Goal: Task Accomplishment & Management: Use online tool/utility

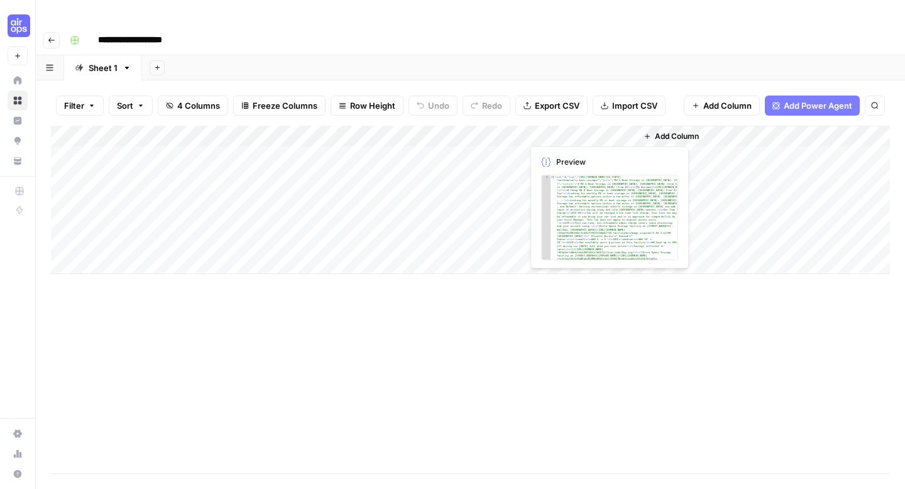
click at [569, 134] on div "Add Column" at bounding box center [470, 200] width 839 height 148
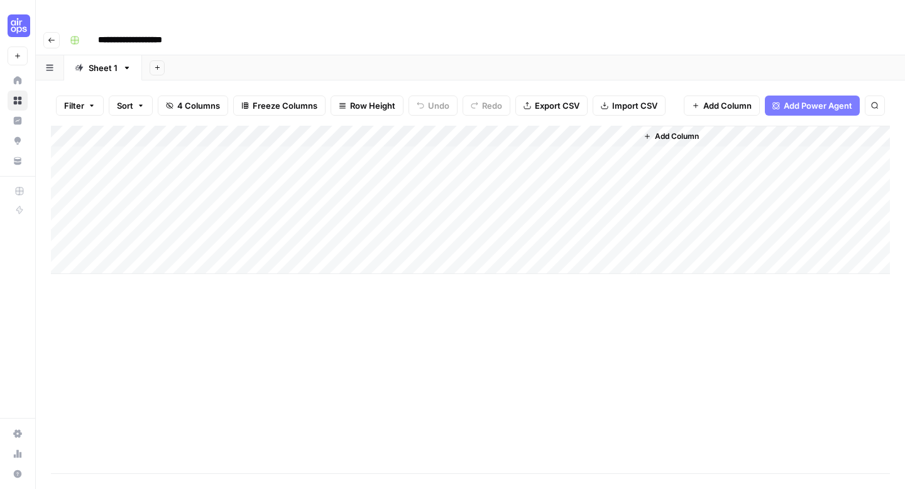
click at [487, 133] on div "Add Column" at bounding box center [470, 200] width 839 height 148
click at [511, 133] on div "Add Column" at bounding box center [470, 200] width 839 height 148
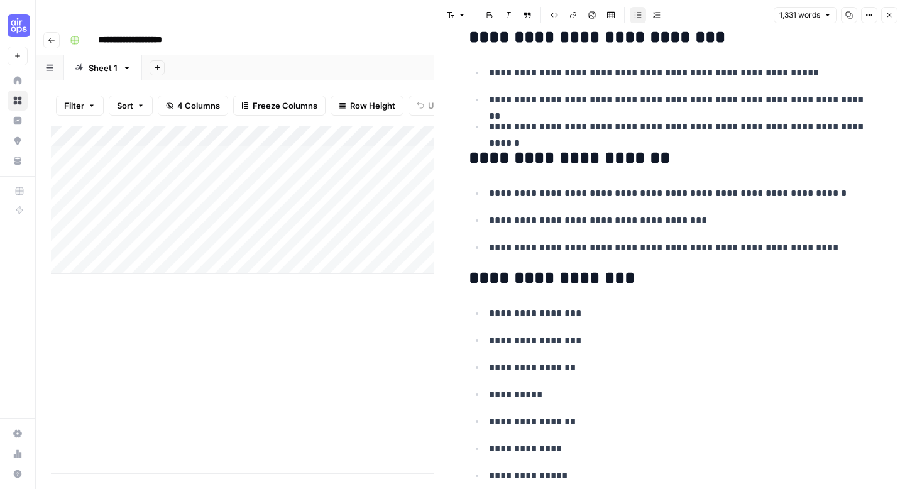
scroll to position [4605, 0]
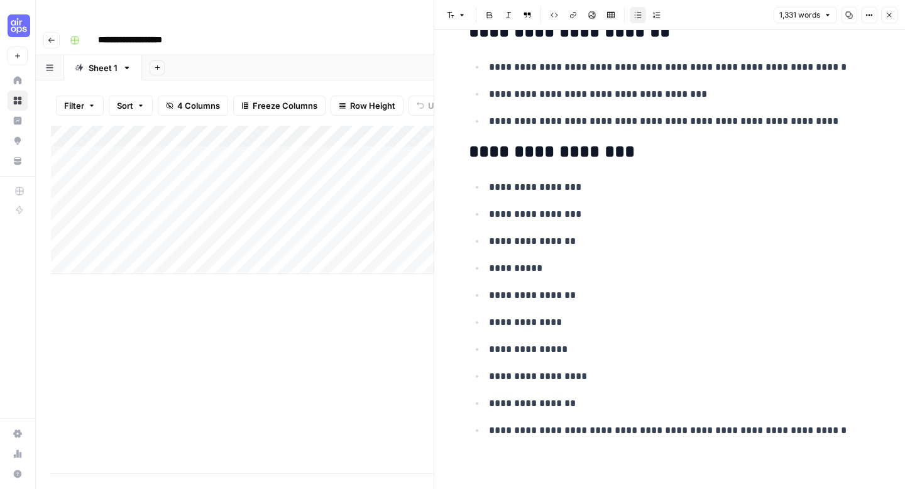
click at [346, 296] on div "Add Column" at bounding box center [242, 300] width 383 height 348
click at [797, 15] on icon "button" at bounding box center [890, 15] width 8 height 8
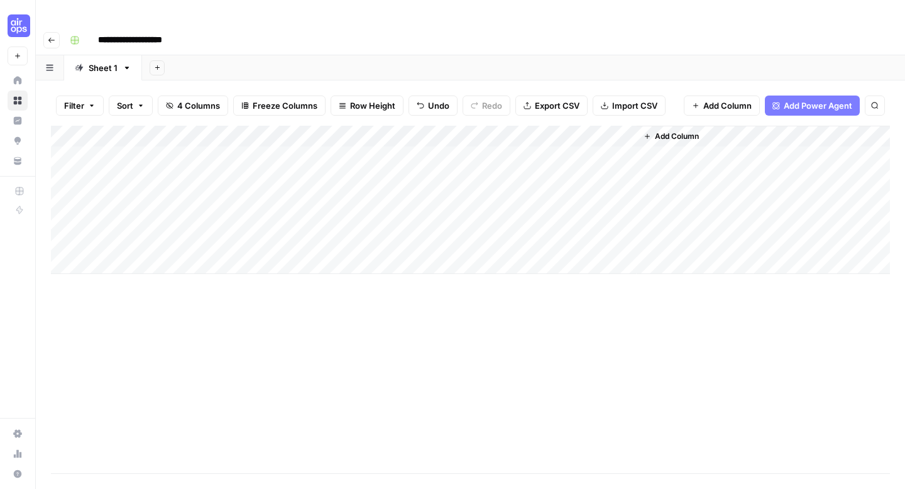
click at [672, 128] on button "Add Column" at bounding box center [671, 136] width 65 height 16
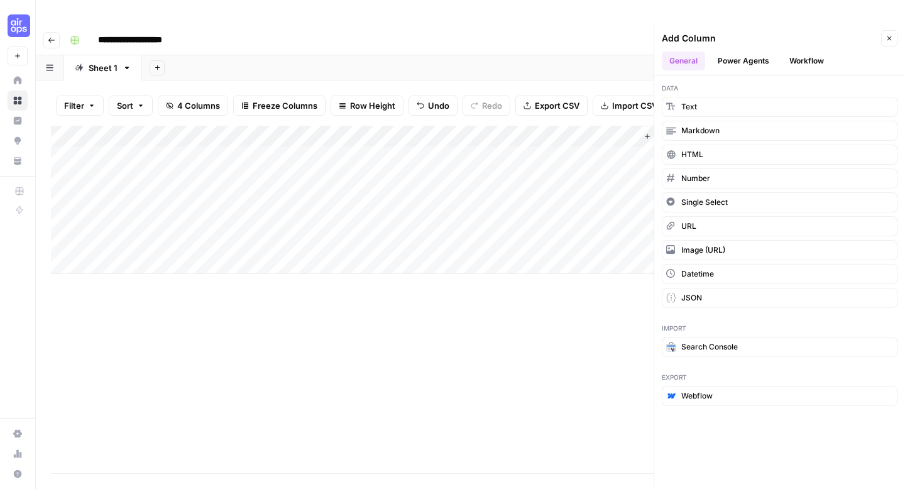
click at [573, 260] on div "Add Column" at bounding box center [470, 300] width 839 height 348
click at [565, 317] on div "Add Column" at bounding box center [470, 300] width 839 height 348
click at [797, 30] on button "Close" at bounding box center [889, 38] width 16 height 16
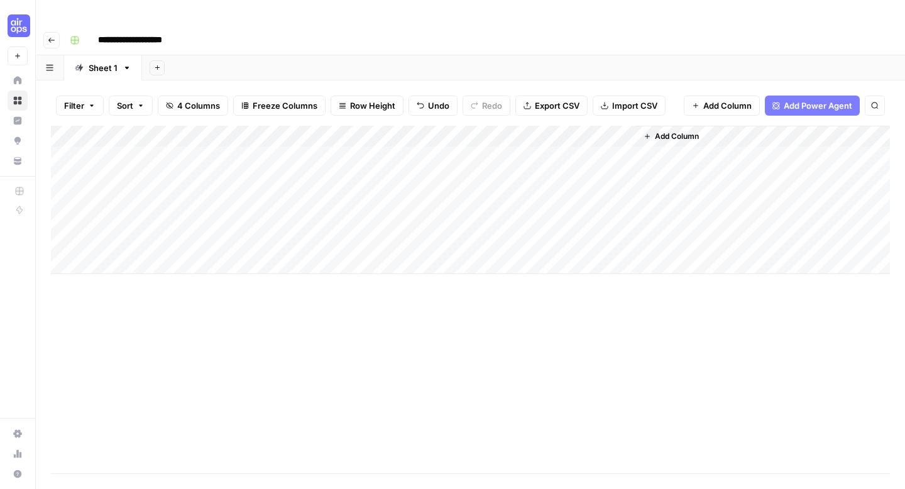
click at [682, 131] on span "Add Column" at bounding box center [677, 136] width 44 height 11
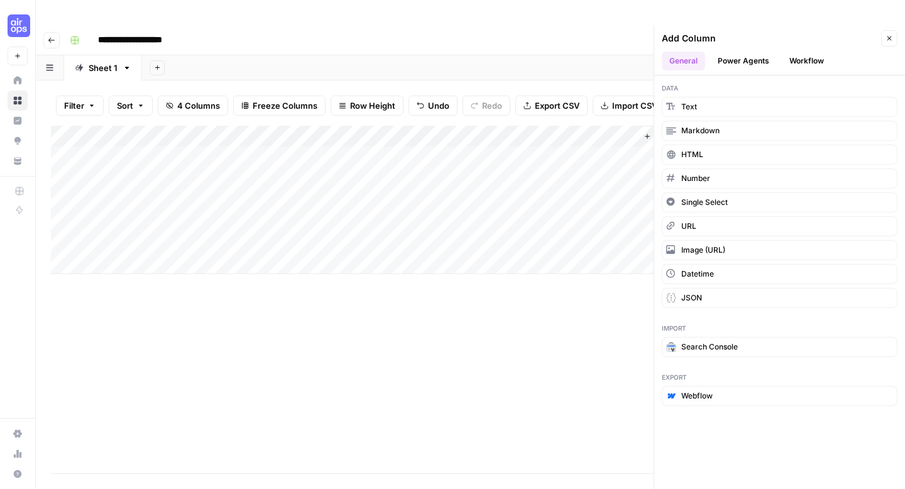
click at [732, 52] on button "Power Agents" at bounding box center [743, 61] width 67 height 19
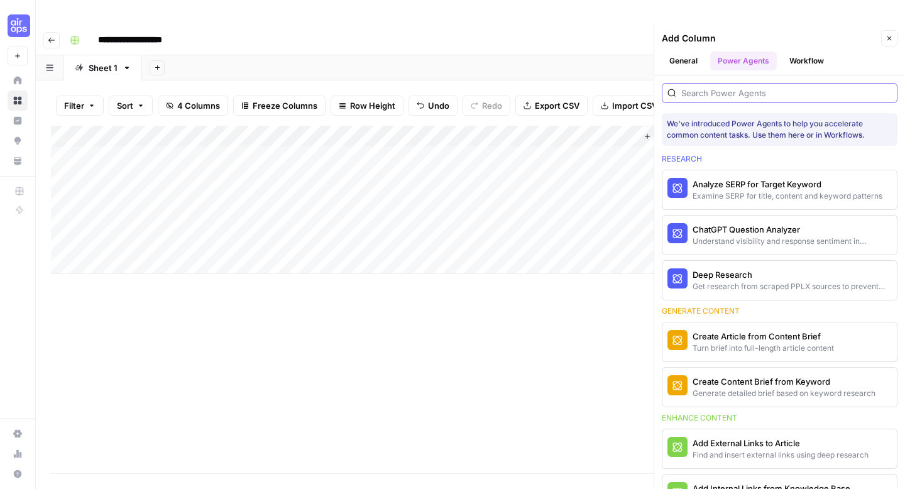
click at [715, 87] on input "search" at bounding box center [787, 93] width 211 height 13
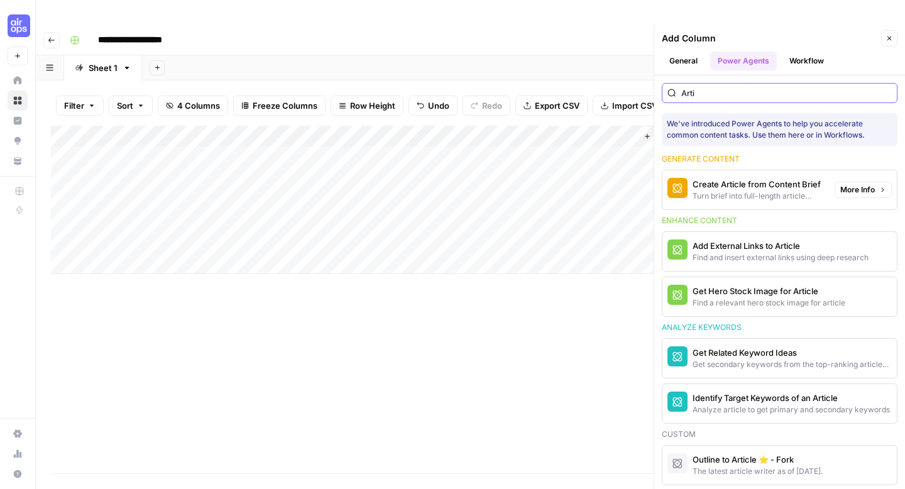
type input "Arti"
click at [761, 178] on div "Create Article from Content Brief" at bounding box center [759, 184] width 132 height 13
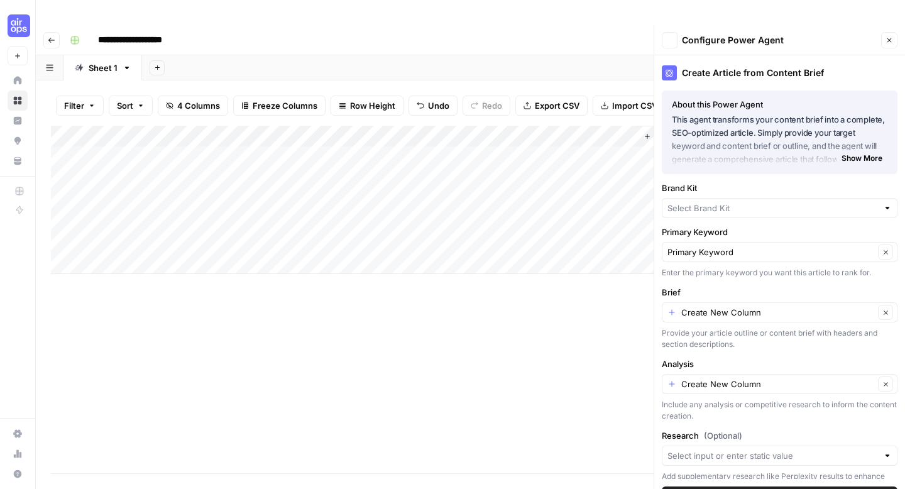
type input "Neighbor"
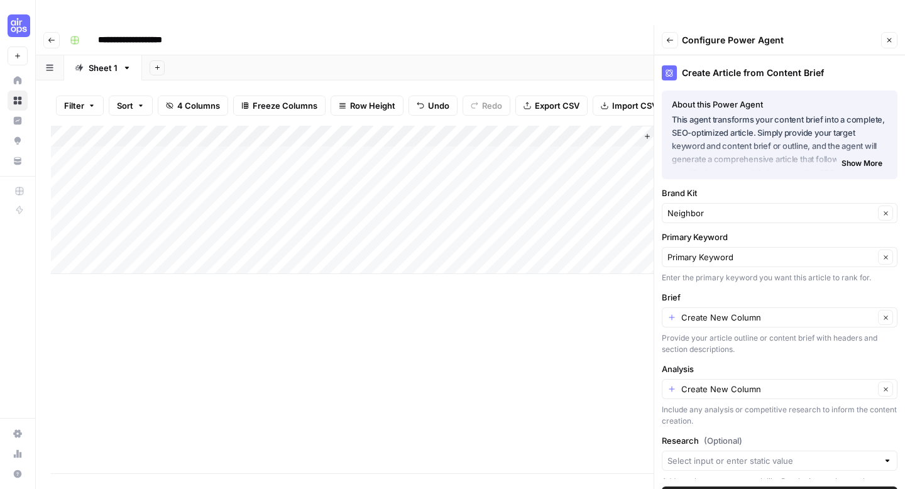
scroll to position [27, 0]
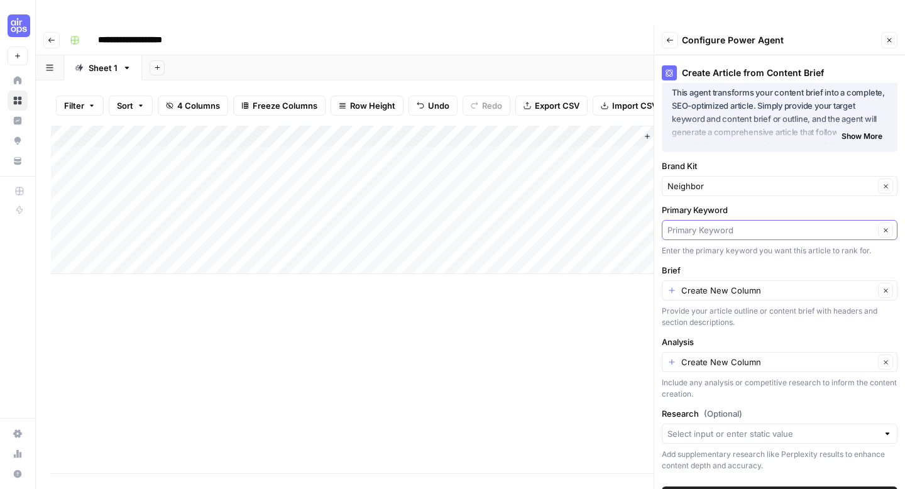
click at [739, 224] on input "Primary Keyword" at bounding box center [771, 230] width 207 height 13
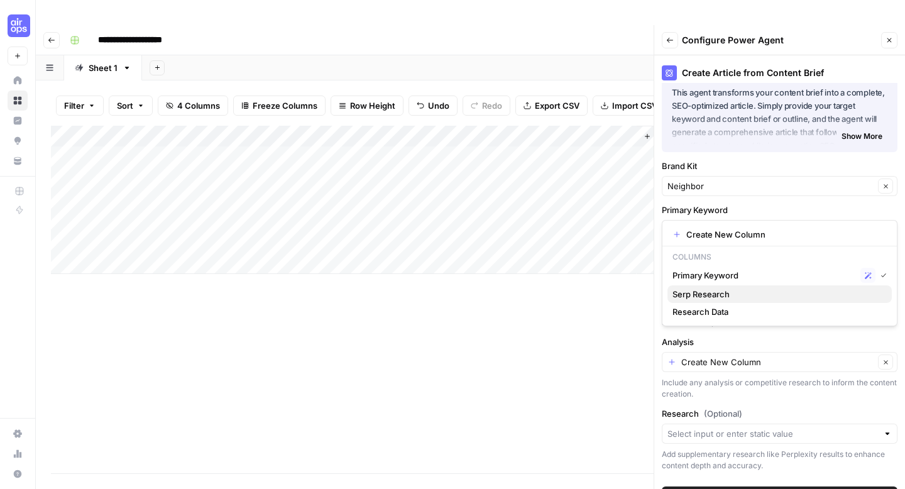
click at [725, 291] on span "Serp Research" at bounding box center [777, 294] width 209 height 13
type input "Serp Research"
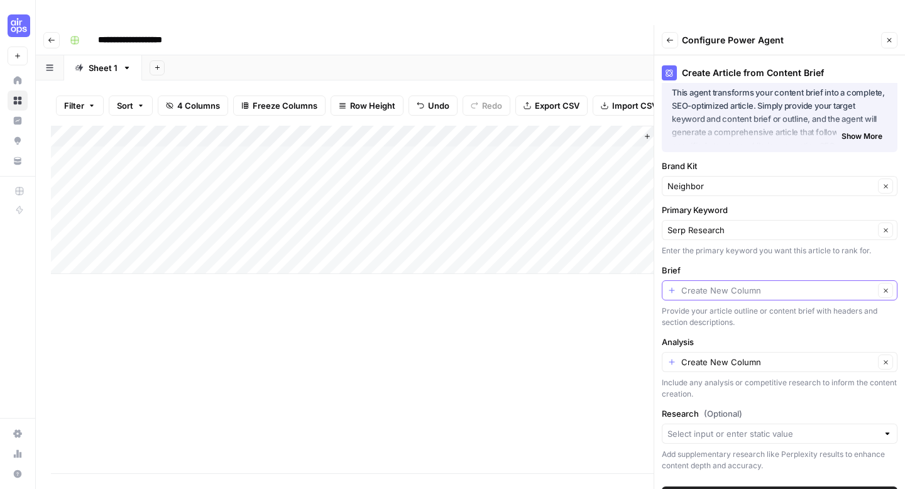
click at [731, 284] on input "Brief" at bounding box center [778, 290] width 193 height 13
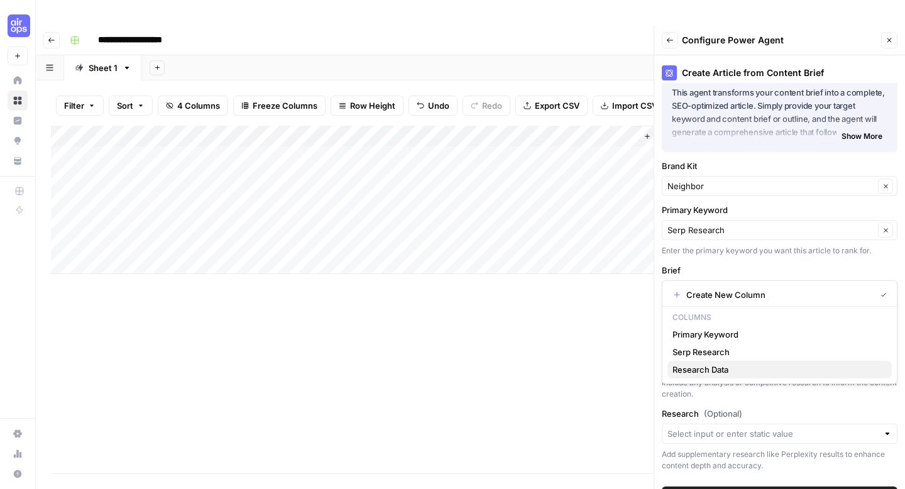
click at [705, 369] on span "Research Data" at bounding box center [777, 369] width 209 height 13
type input "Research Data"
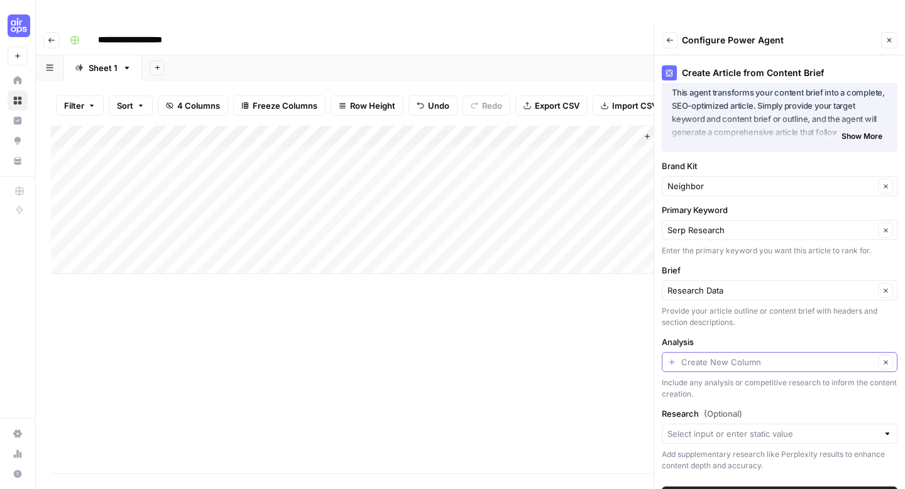
click at [712, 356] on input "Analysis" at bounding box center [778, 362] width 193 height 13
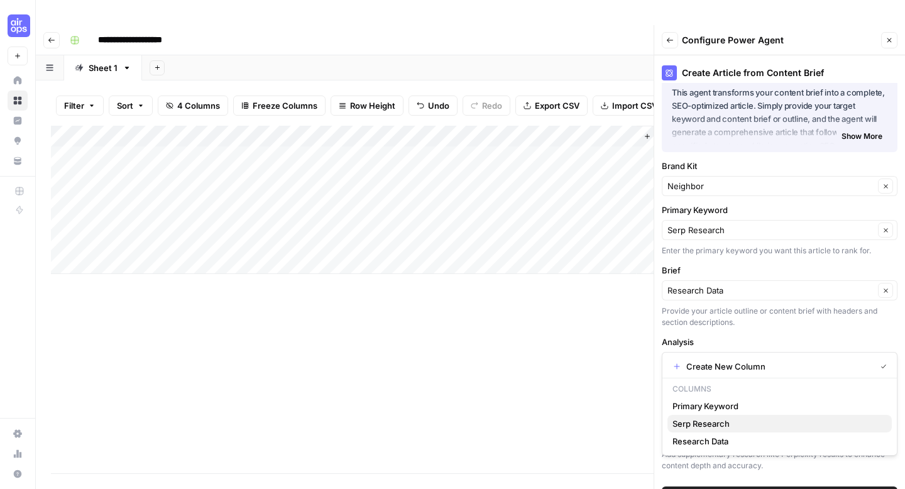
click at [712, 423] on span "Serp Research" at bounding box center [777, 423] width 209 height 13
type input "Serp Research"
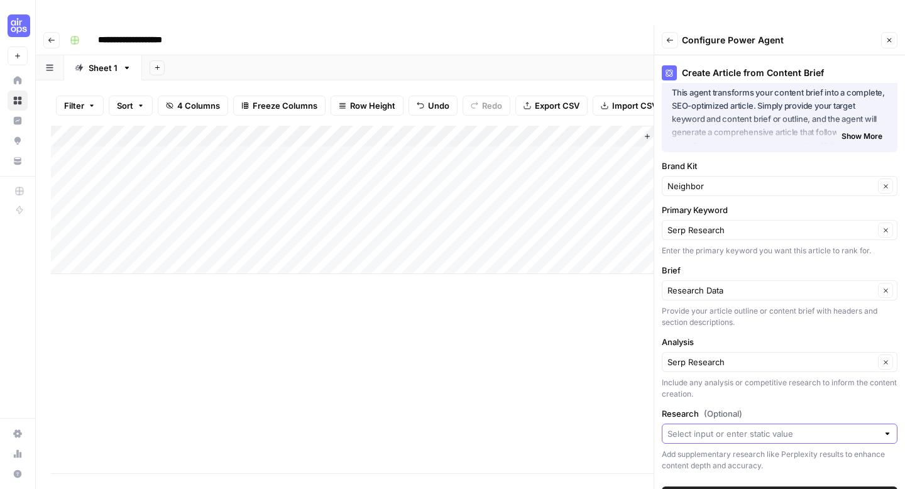
click at [700, 428] on input "Research (Optional)" at bounding box center [773, 434] width 211 height 13
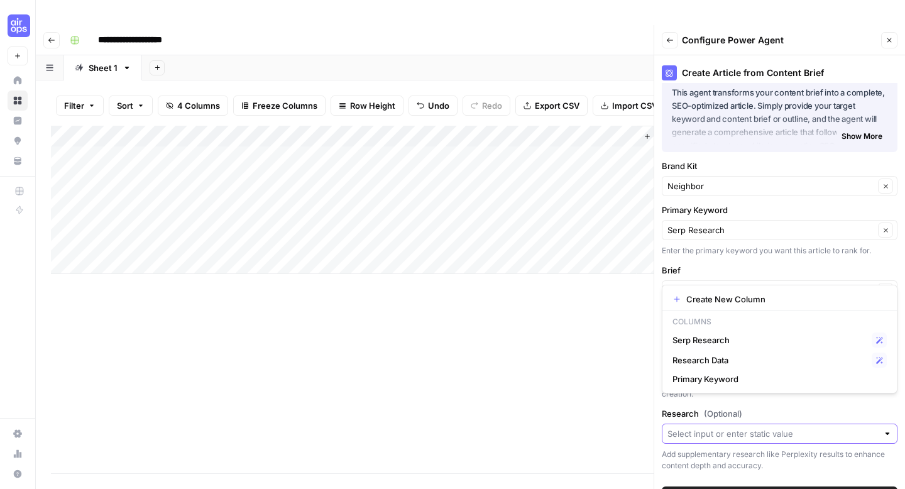
click at [700, 428] on input "Research (Optional)" at bounding box center [773, 434] width 211 height 13
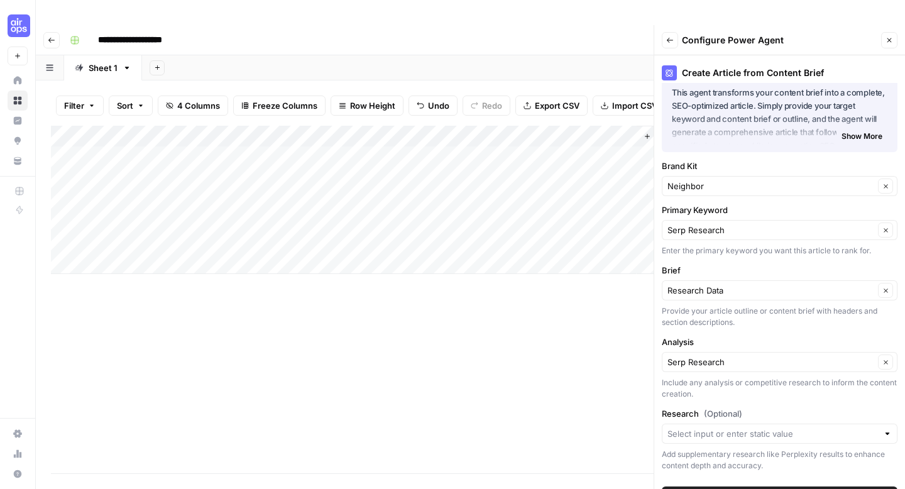
click at [570, 384] on div "Add Column" at bounding box center [470, 300] width 839 height 348
click at [777, 436] on span "Add Power Agent" at bounding box center [780, 496] width 69 height 13
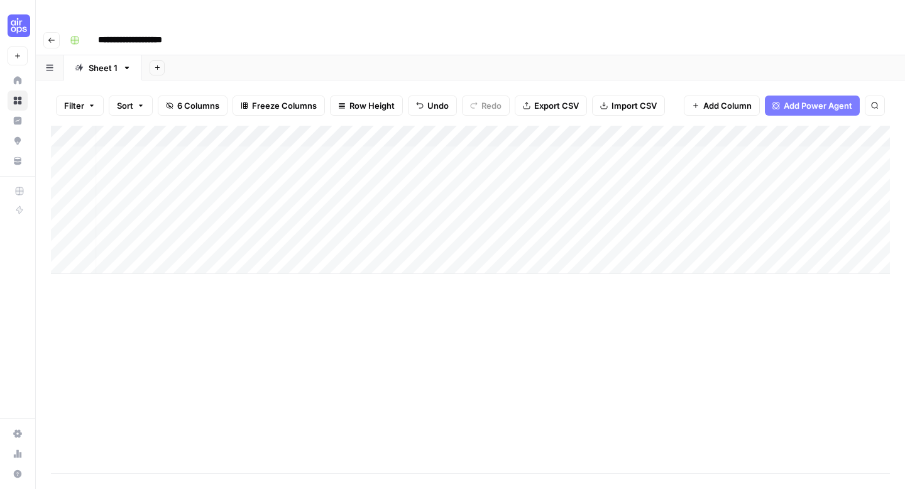
scroll to position [0, 28]
click at [625, 131] on div "Add Column" at bounding box center [470, 200] width 839 height 148
click at [683, 137] on div "Add Column" at bounding box center [470, 200] width 839 height 148
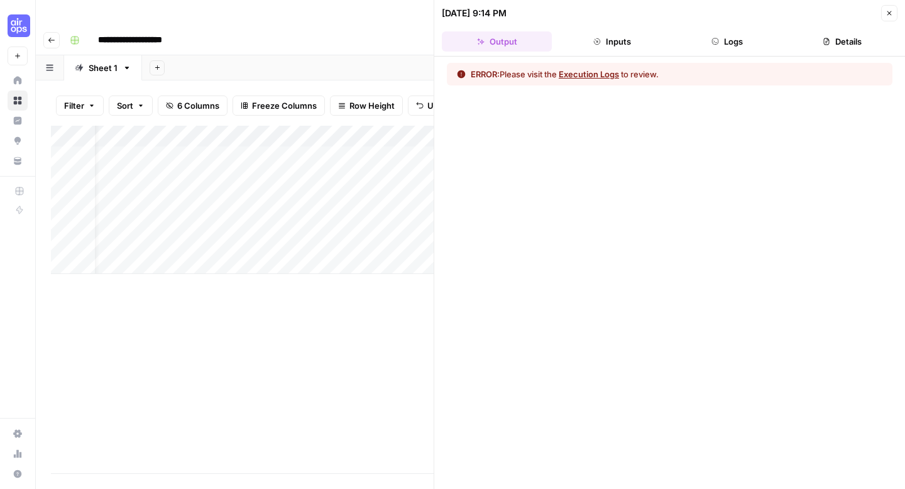
click at [726, 41] on button "Logs" at bounding box center [728, 41] width 110 height 20
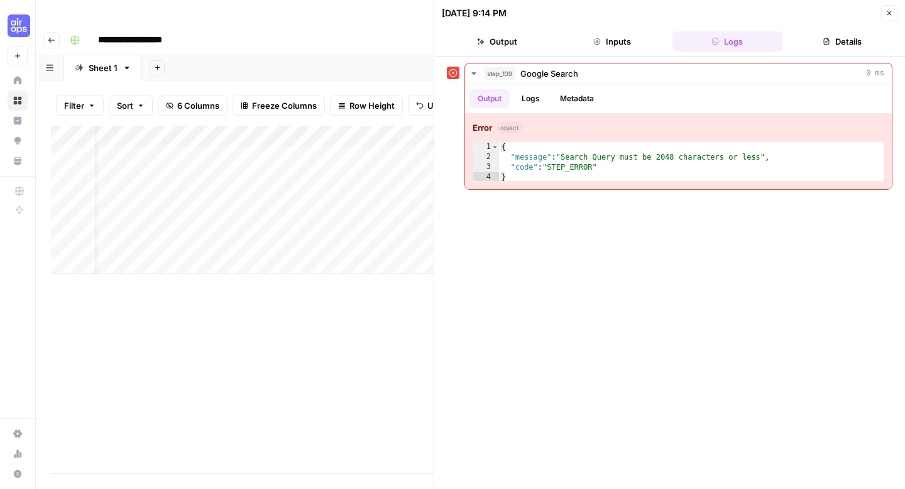
click at [453, 72] on icon at bounding box center [454, 73] width 8 height 8
click at [797, 20] on button "Close" at bounding box center [889, 13] width 16 height 16
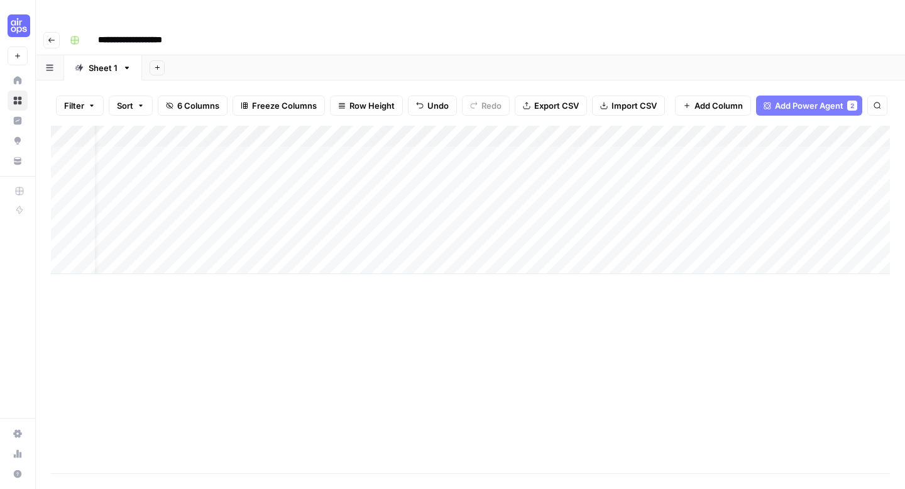
click at [683, 128] on div "Add Column" at bounding box center [470, 200] width 839 height 148
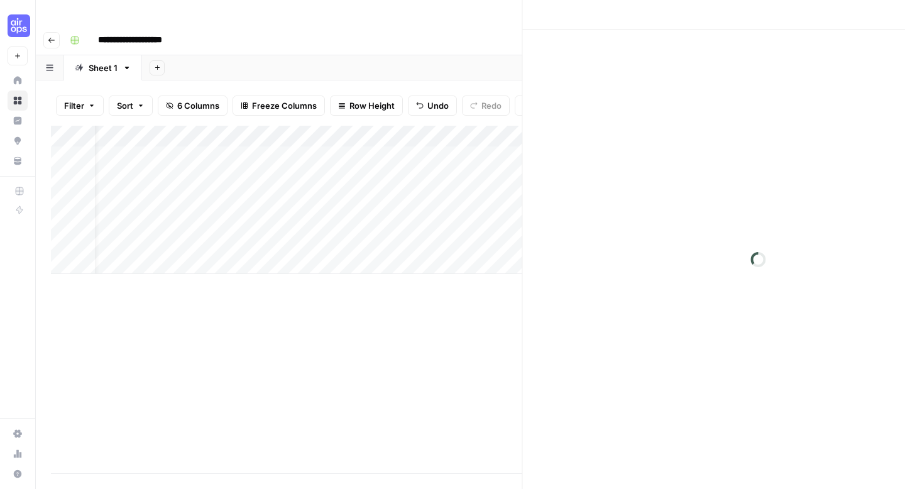
click at [683, 128] on div at bounding box center [701, 131] width 189 height 23
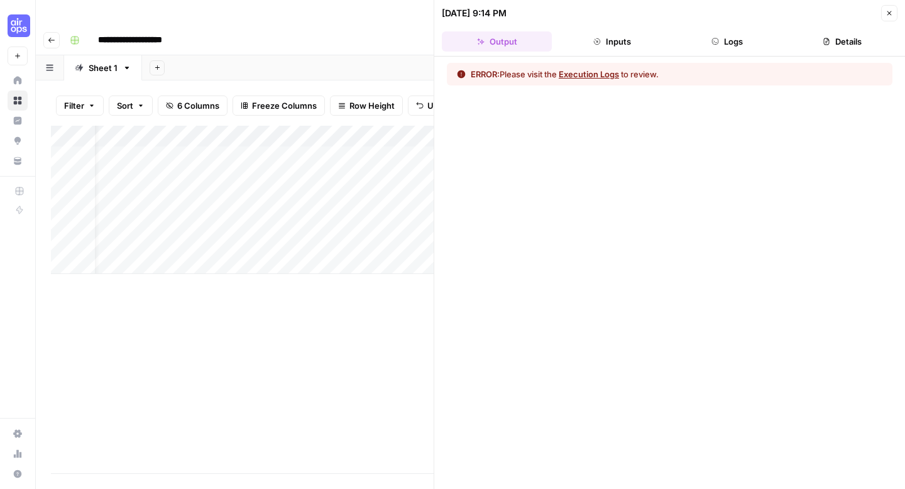
click at [797, 14] on button "Close" at bounding box center [889, 13] width 16 height 16
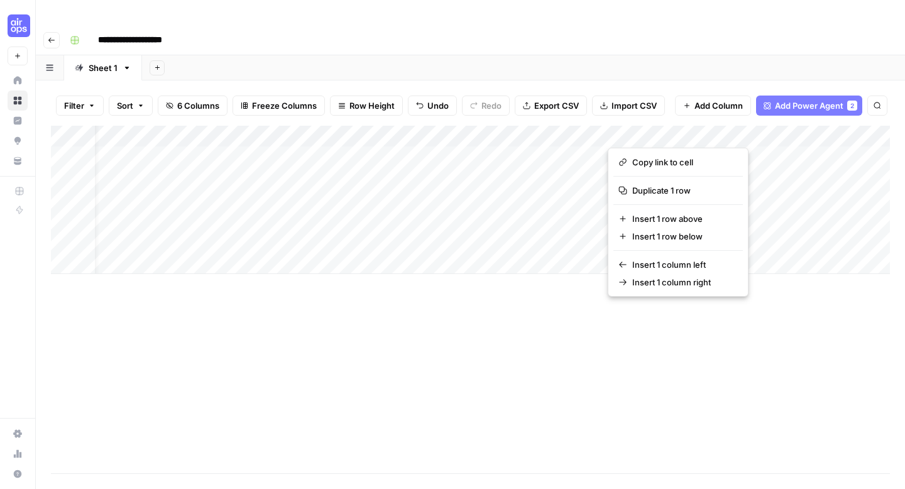
click at [674, 133] on button "button" at bounding box center [702, 132] width 188 height 22
click at [568, 309] on div "Add Column" at bounding box center [470, 300] width 839 height 348
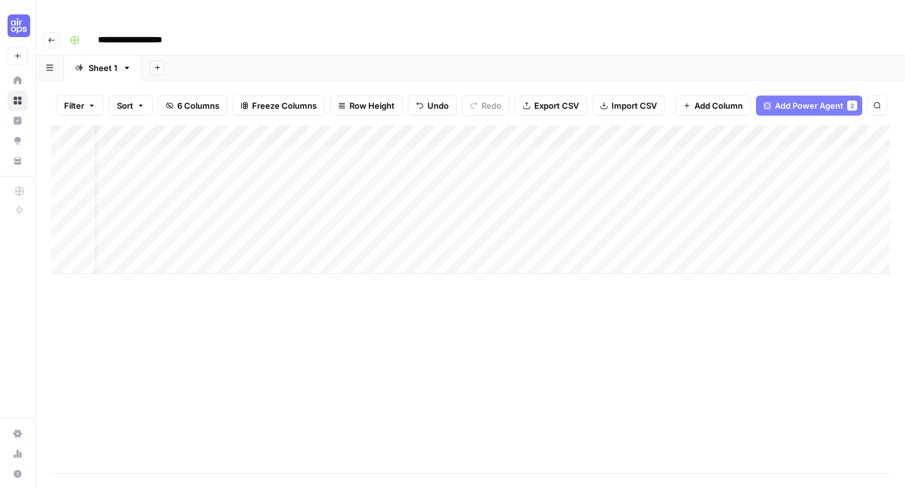
click at [773, 126] on div "Add Column" at bounding box center [470, 200] width 839 height 148
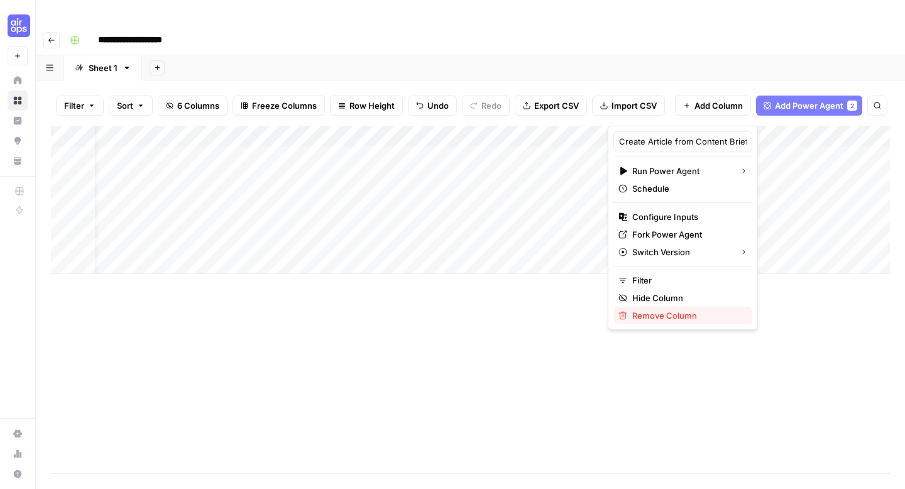
click at [675, 311] on span "Remove Column" at bounding box center [687, 315] width 110 height 13
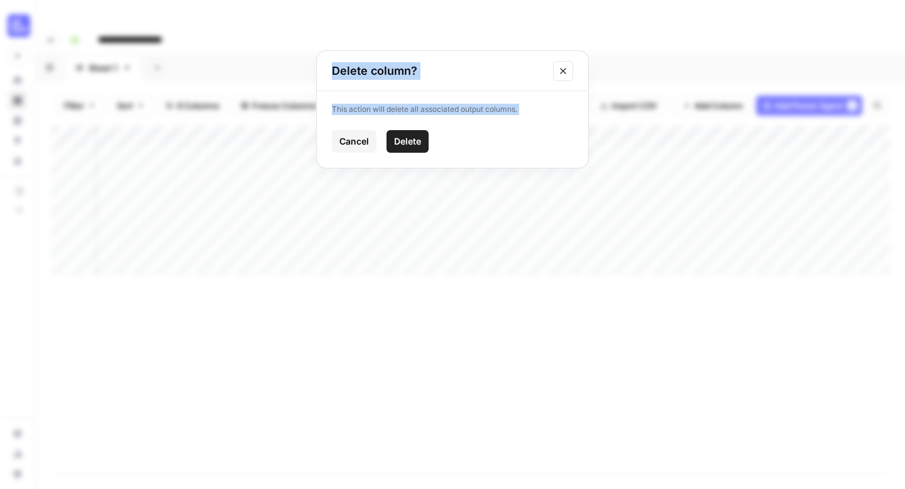
click at [409, 145] on span "Delete" at bounding box center [407, 141] width 27 height 13
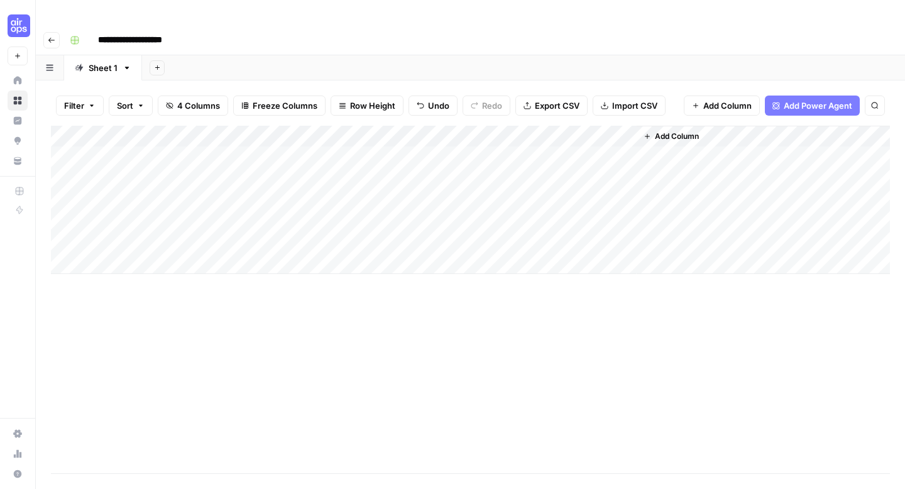
click at [448, 126] on div "Add Column" at bounding box center [470, 200] width 839 height 148
click at [451, 132] on div "Add Column" at bounding box center [470, 200] width 839 height 148
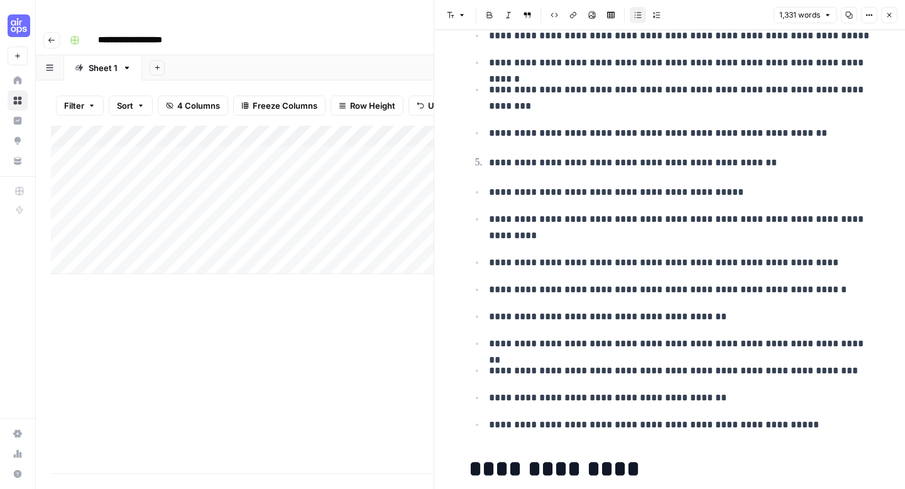
scroll to position [652, 0]
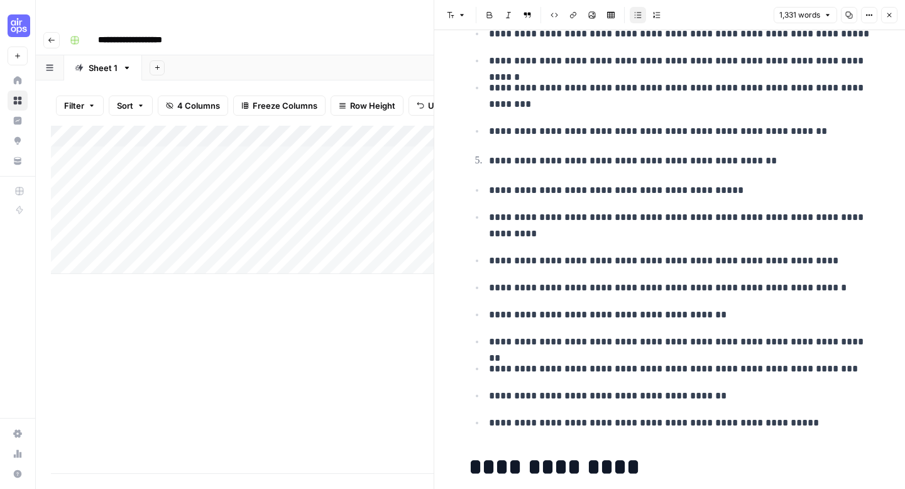
click at [377, 281] on div "Add Column" at bounding box center [242, 300] width 383 height 348
click at [797, 18] on icon "button" at bounding box center [890, 15] width 8 height 8
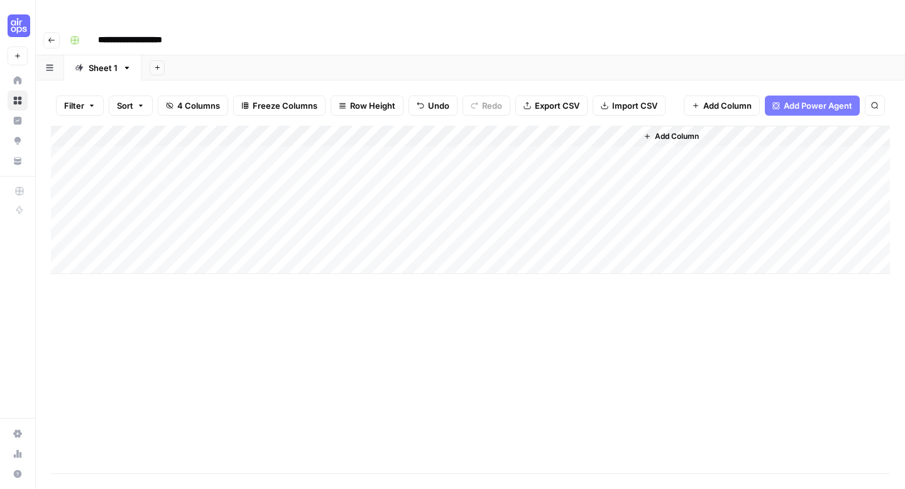
click at [477, 318] on div "Add Column" at bounding box center [470, 300] width 839 height 348
click at [660, 131] on span "Add Column" at bounding box center [677, 136] width 44 height 11
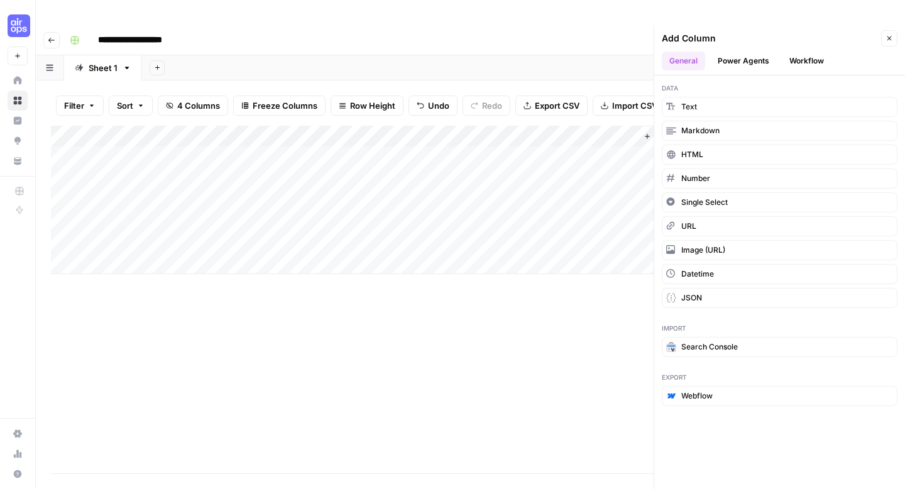
click at [732, 52] on button "Power Agents" at bounding box center [743, 61] width 67 height 19
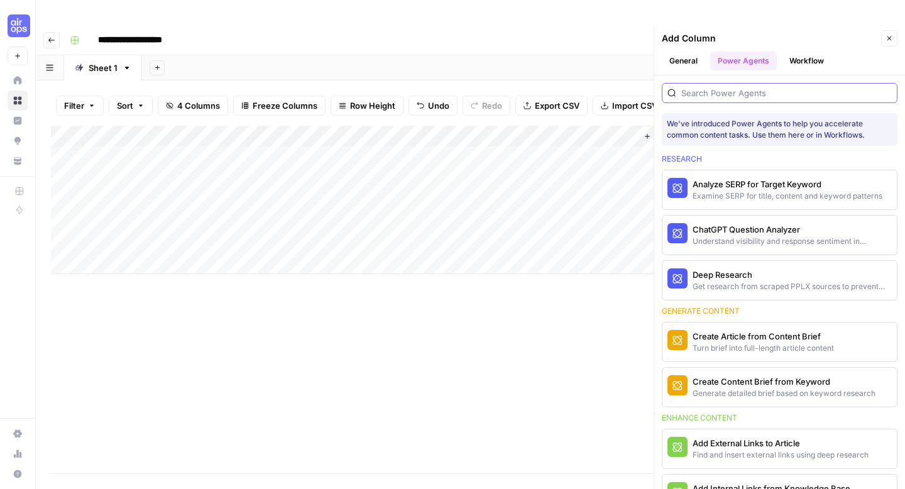
click at [714, 87] on input "search" at bounding box center [787, 93] width 211 height 13
click at [761, 388] on div "Generate detailed brief based on keyword research" at bounding box center [759, 393] width 132 height 11
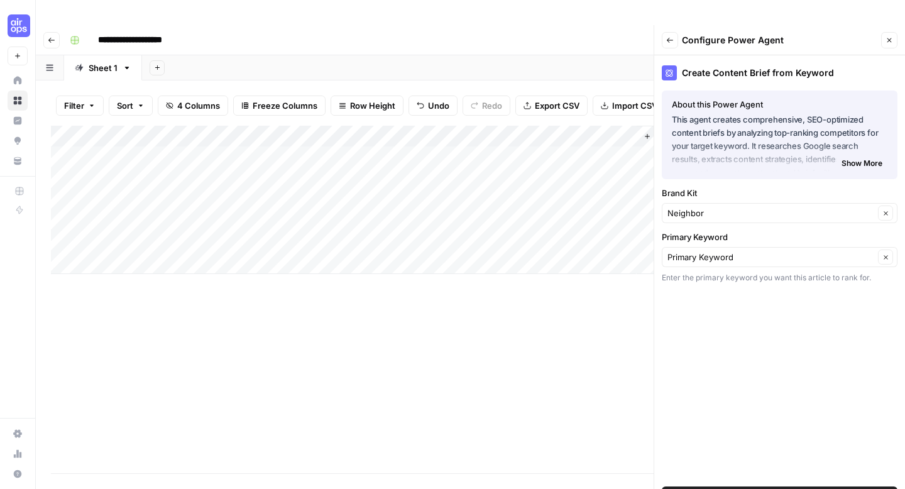
click at [754, 436] on span "Add Power Agent" at bounding box center [780, 496] width 69 height 13
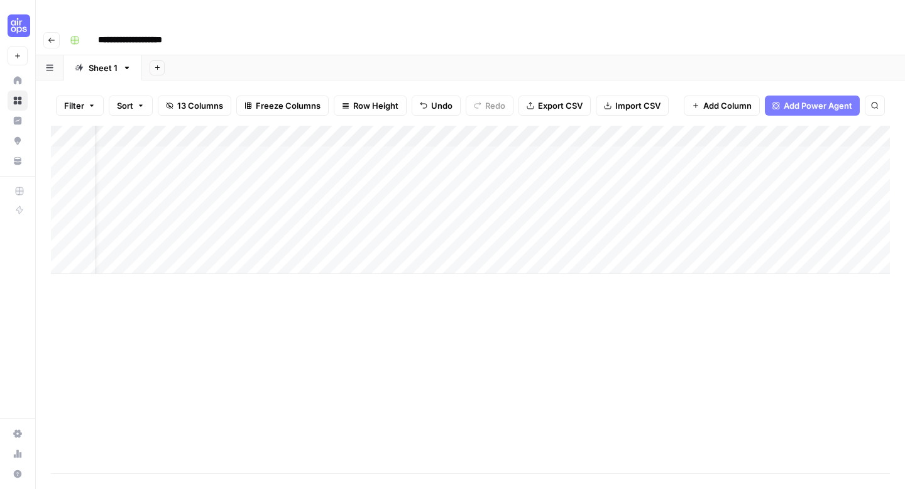
scroll to position [0, 37]
click at [699, 126] on div "Add Column" at bounding box center [470, 200] width 839 height 148
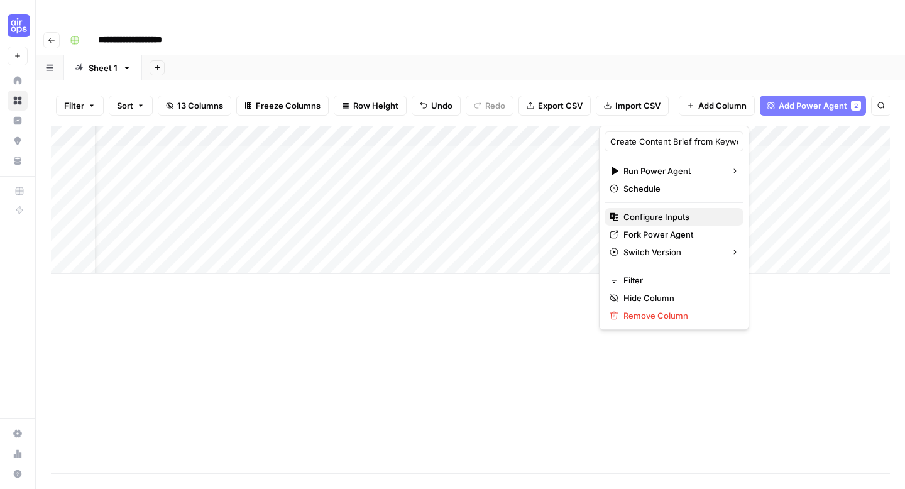
click at [659, 214] on span "Configure Inputs" at bounding box center [679, 217] width 110 height 13
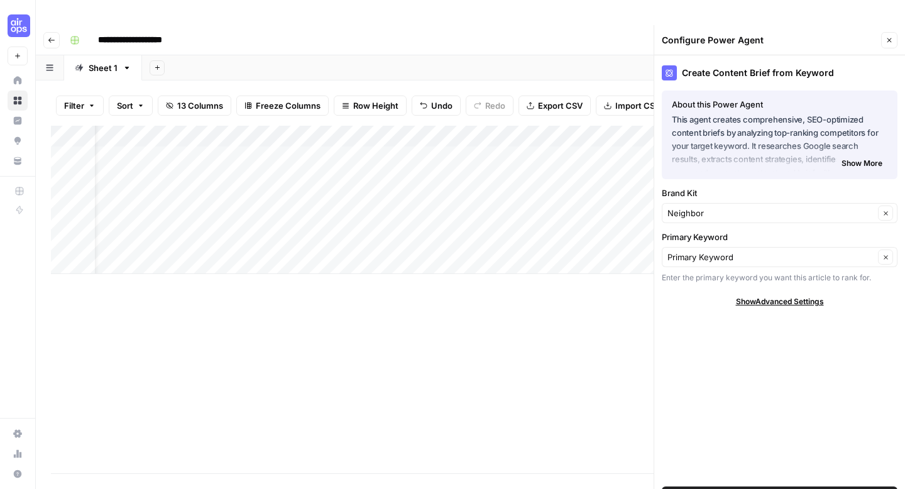
click at [634, 368] on div "Add Column" at bounding box center [470, 300] width 839 height 348
click at [797, 36] on icon "button" at bounding box center [890, 40] width 8 height 8
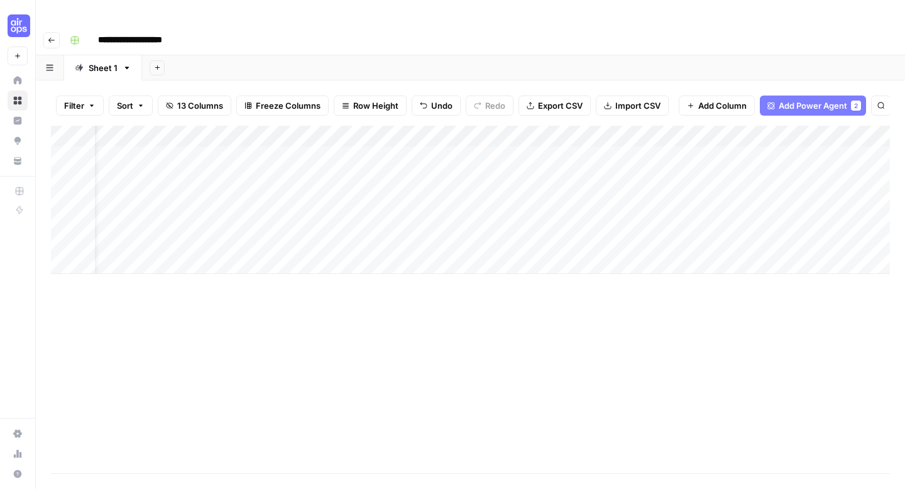
click at [758, 138] on div "Add Column" at bounding box center [470, 200] width 839 height 148
click at [636, 136] on div "Add Column" at bounding box center [470, 200] width 839 height 148
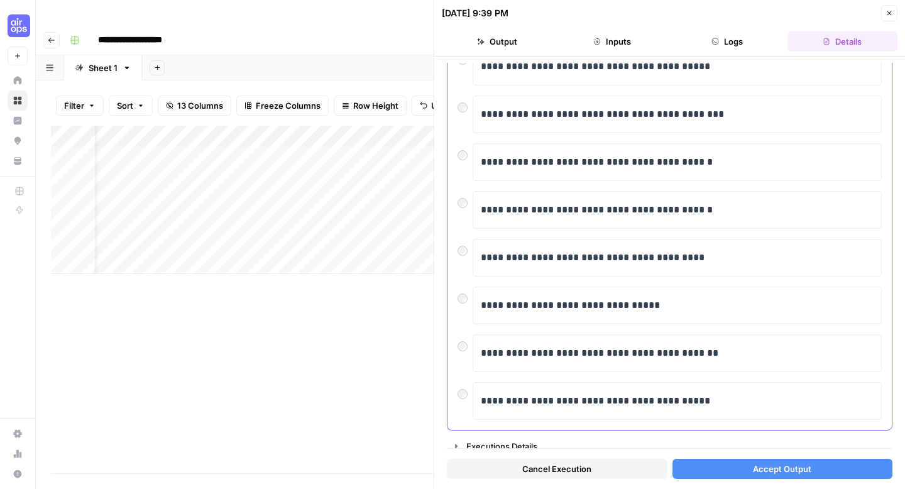
scroll to position [214, 0]
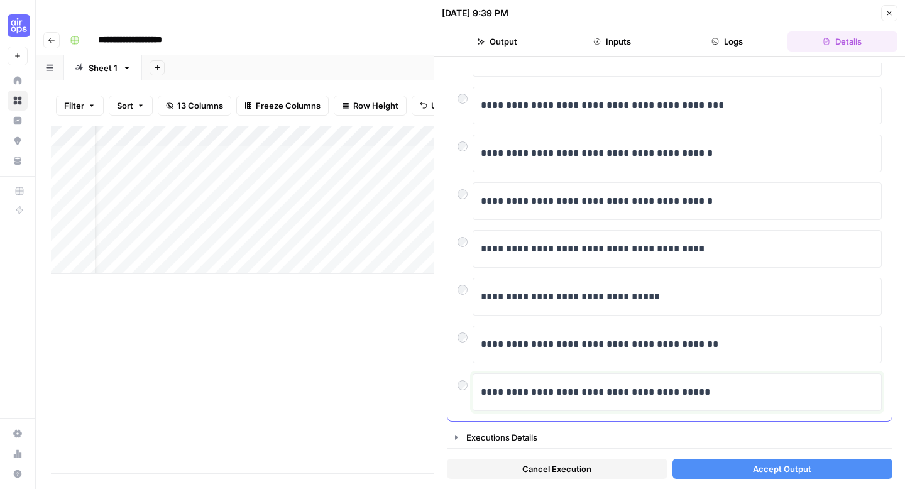
click at [558, 389] on p "**********" at bounding box center [677, 392] width 393 height 16
click at [741, 436] on button "Accept Output" at bounding box center [783, 469] width 221 height 20
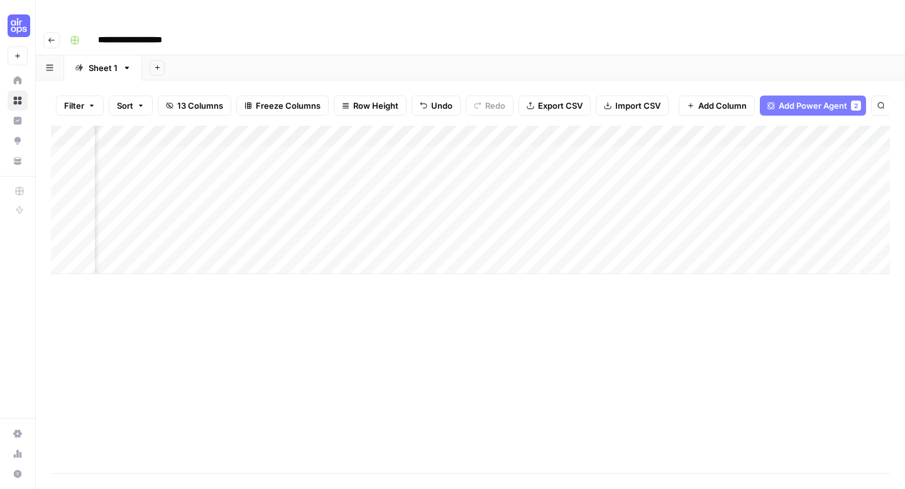
scroll to position [0, 595]
click at [279, 135] on div "Add Column" at bounding box center [470, 200] width 839 height 148
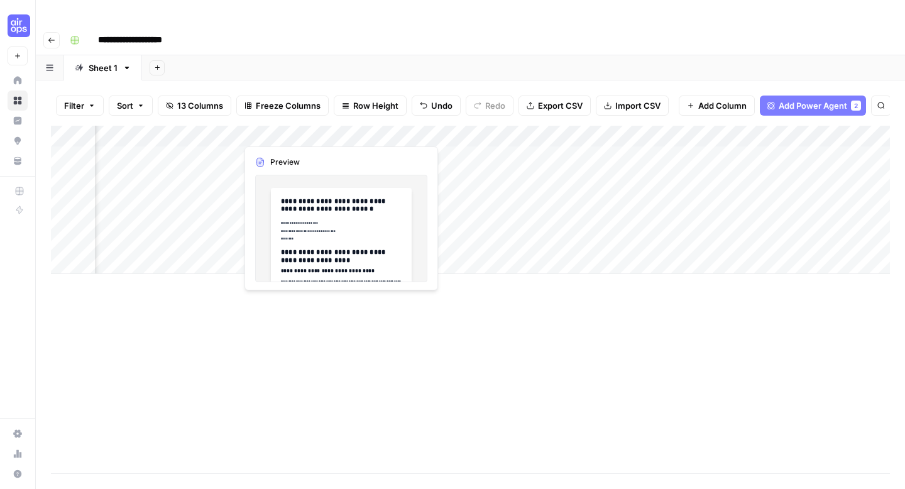
click at [299, 136] on div "Add Column" at bounding box center [470, 200] width 839 height 148
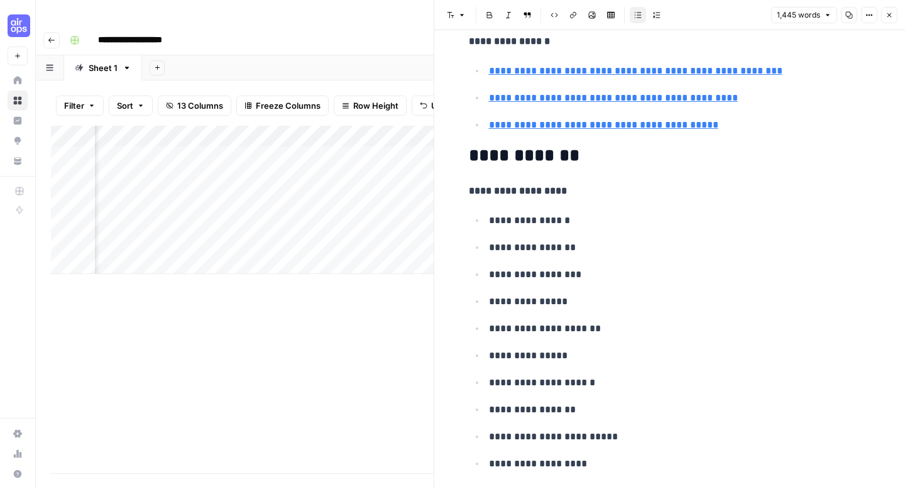
scroll to position [4359, 0]
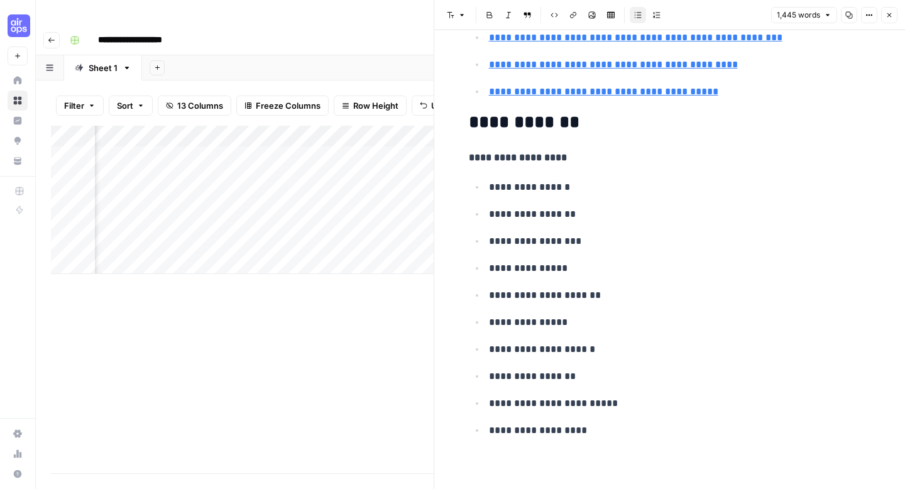
click at [401, 336] on div "Add Column" at bounding box center [242, 300] width 383 height 348
click at [797, 8] on button "Close" at bounding box center [889, 15] width 16 height 16
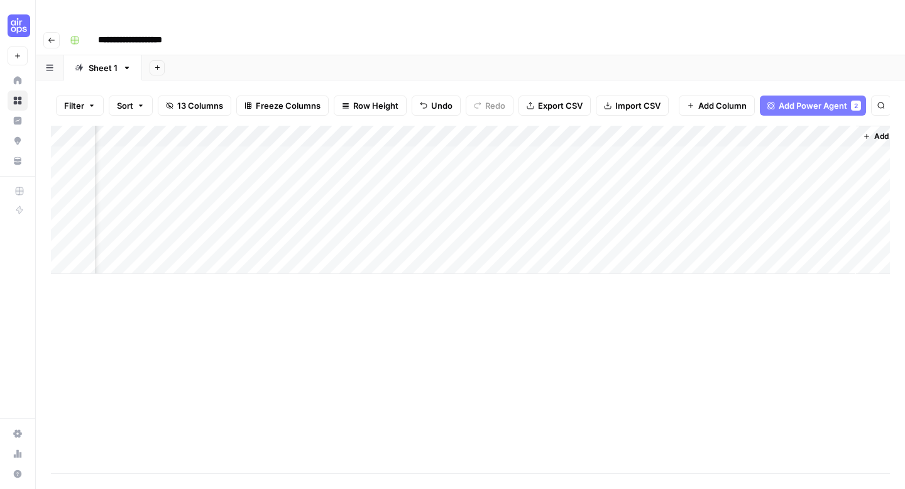
scroll to position [0, 918]
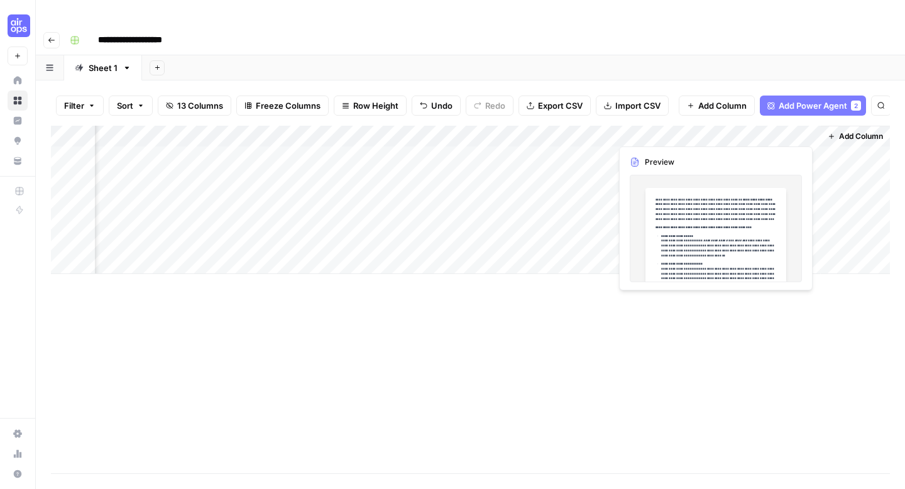
click at [741, 126] on div "Add Column" at bounding box center [470, 200] width 839 height 148
click at [741, 134] on div "Add Column" at bounding box center [470, 200] width 839 height 148
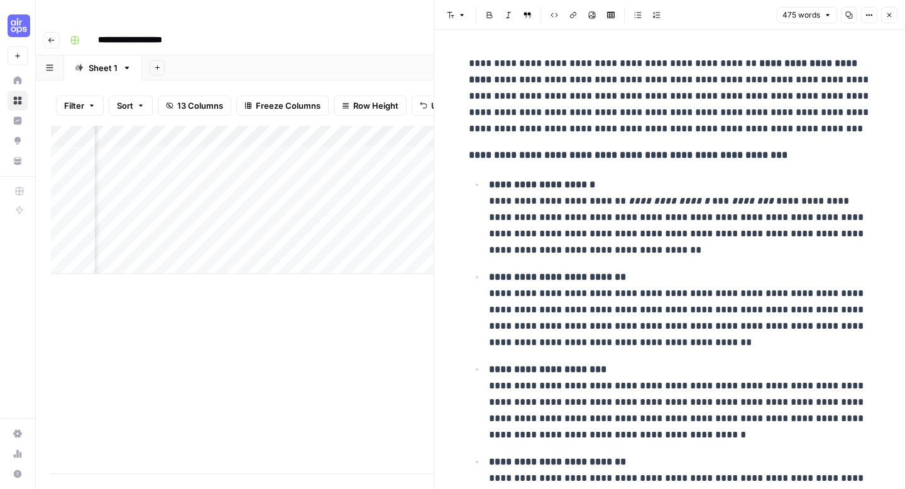
click at [204, 385] on div "Add Column" at bounding box center [242, 300] width 383 height 348
click at [797, 14] on icon "button" at bounding box center [890, 15] width 8 height 8
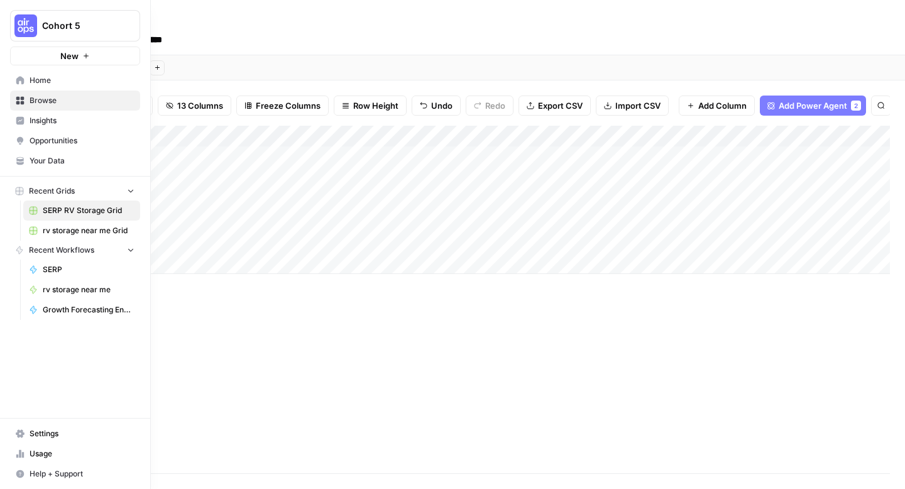
click at [66, 33] on button "Cohort 5" at bounding box center [75, 25] width 130 height 31
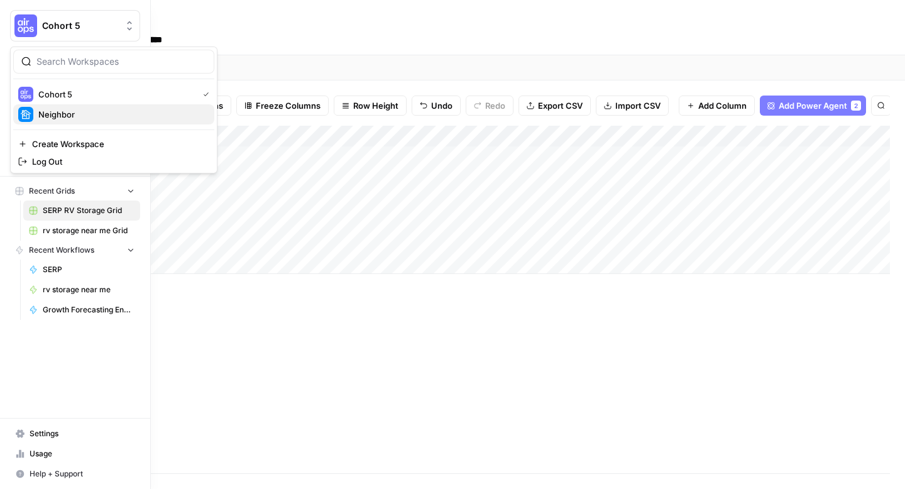
click at [72, 107] on div "Neighbor" at bounding box center [113, 114] width 191 height 15
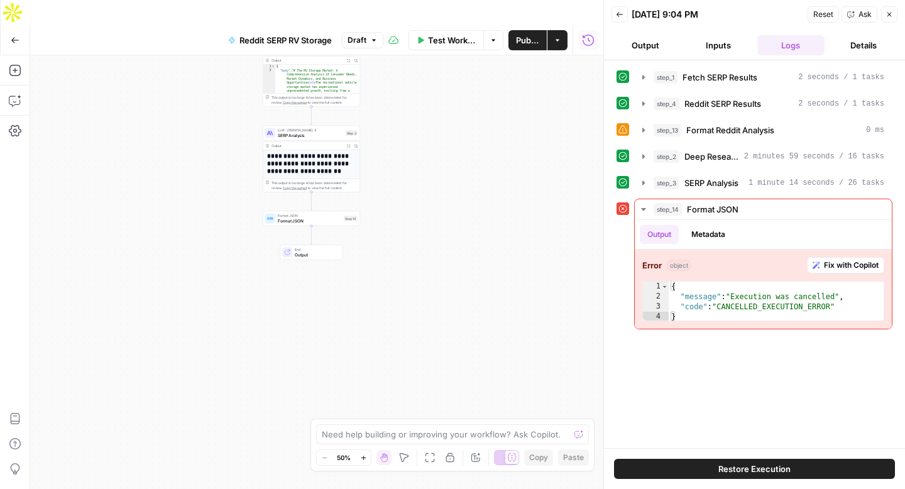
click at [771, 436] on span "Restore Execution" at bounding box center [755, 469] width 72 height 13
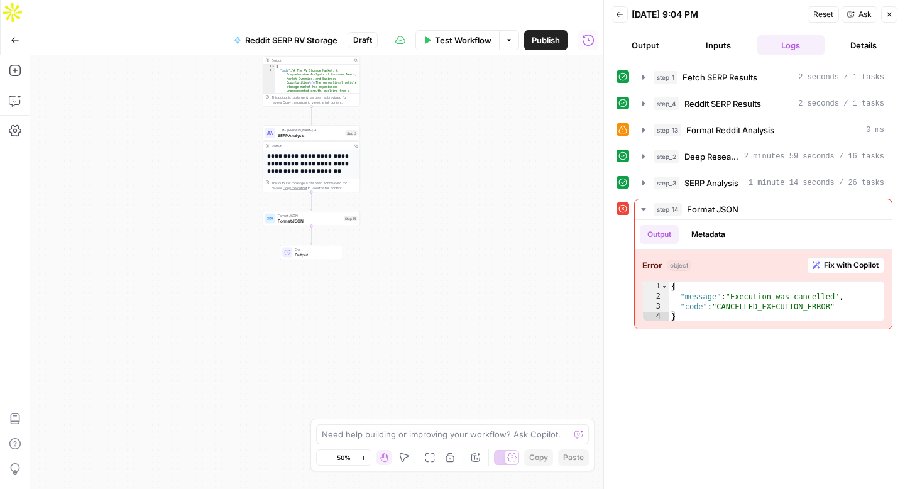
click at [448, 34] on span "Test Workflow" at bounding box center [463, 40] width 57 height 13
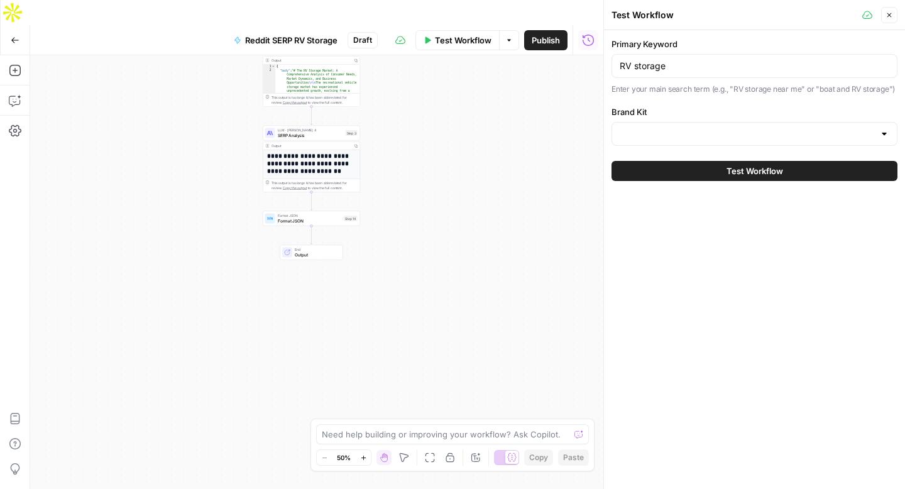
type input "Neighbor"
click at [704, 175] on button "Test Workflow" at bounding box center [755, 171] width 286 height 20
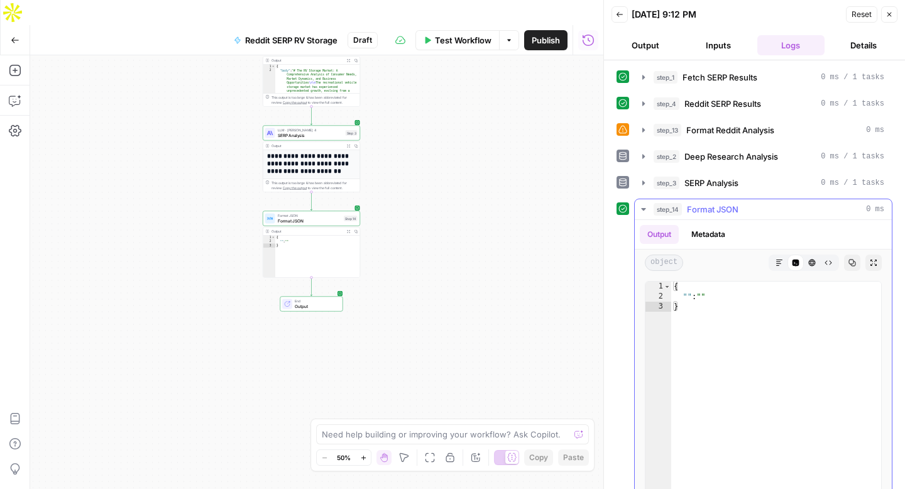
click at [759, 214] on div "step_14 Format JSON 0 ms" at bounding box center [769, 209] width 231 height 13
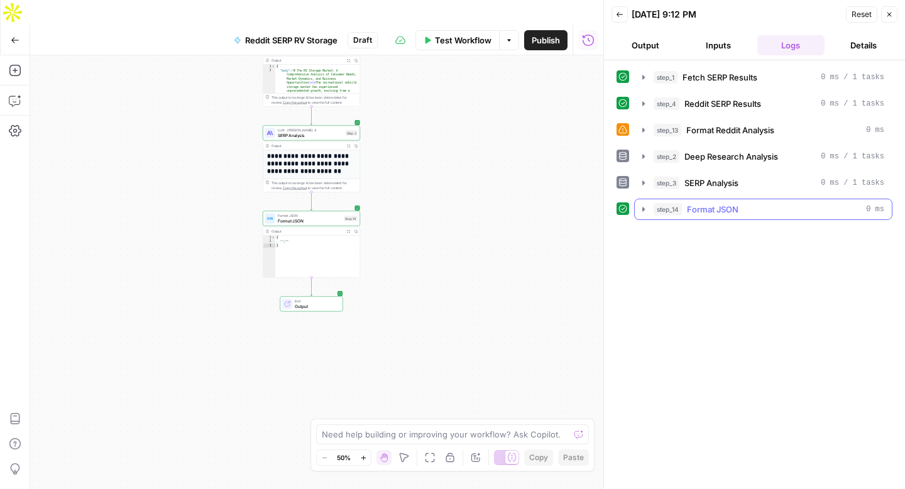
click at [649, 213] on button "step_14 Format JSON 0 ms" at bounding box center [763, 209] width 257 height 20
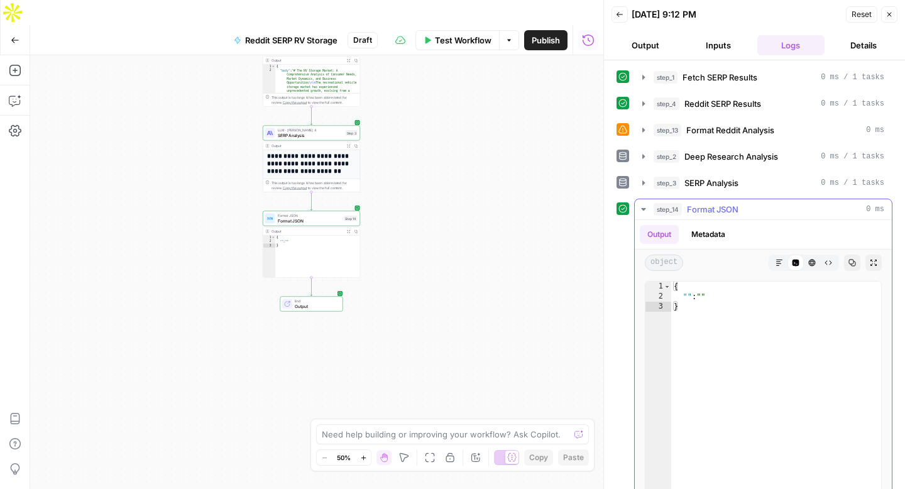
click at [649, 213] on button "step_14 Format JSON 0 ms" at bounding box center [763, 209] width 257 height 20
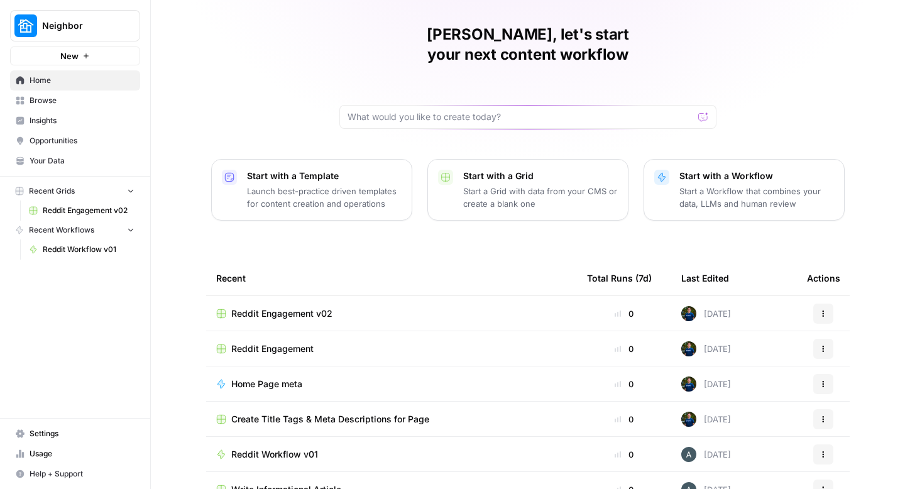
scroll to position [54, 0]
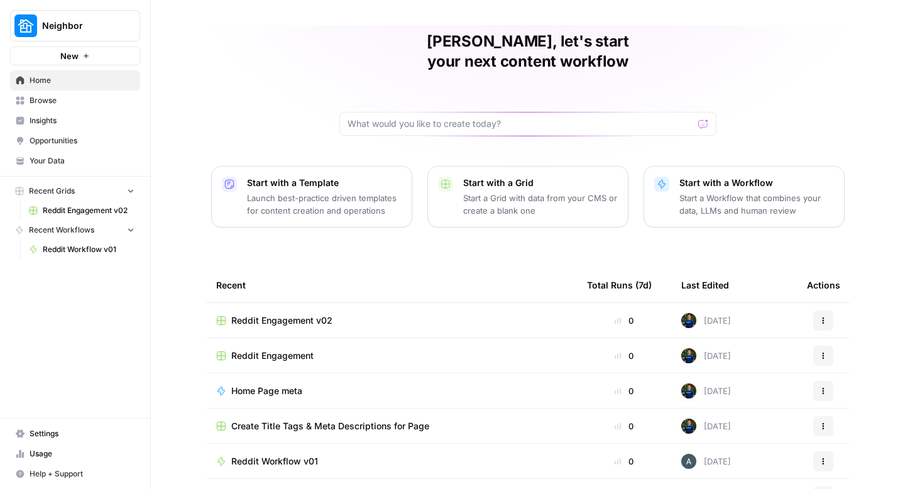
click at [270, 303] on td "Reddit Engagement v02" at bounding box center [391, 320] width 371 height 35
click at [267, 314] on span "Reddit Engagement v02" at bounding box center [281, 320] width 101 height 13
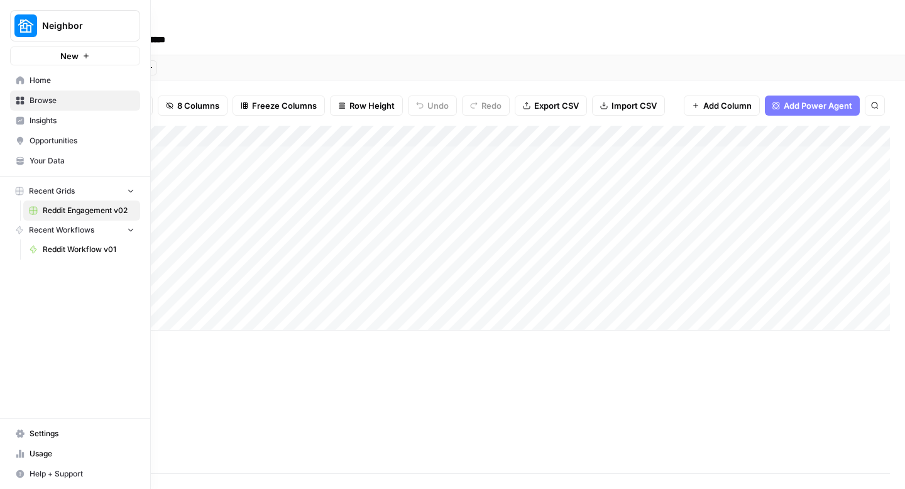
click at [86, 26] on span "Neighbor" at bounding box center [80, 25] width 76 height 13
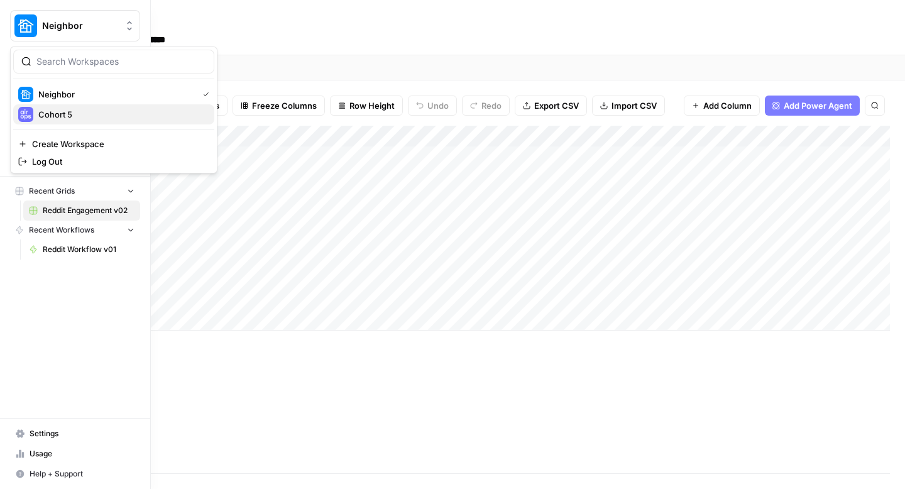
click at [81, 113] on span "Cohort 5" at bounding box center [121, 114] width 166 height 13
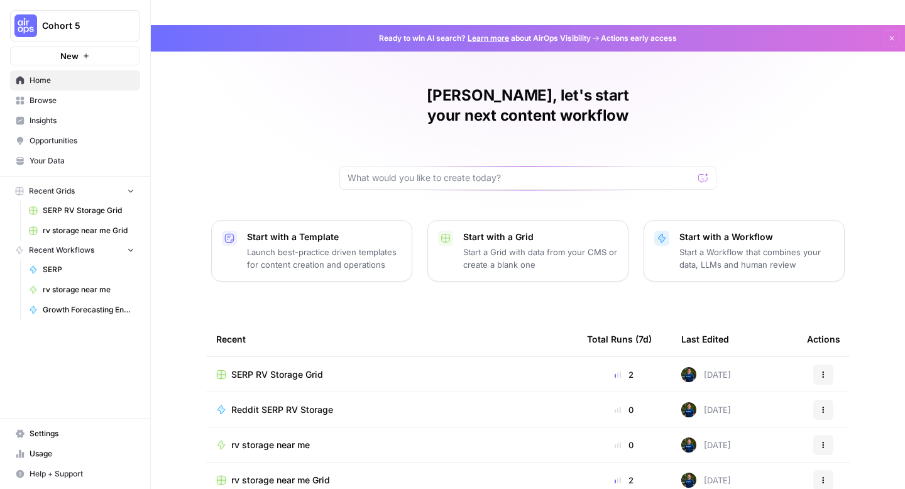
click at [67, 102] on span "Browse" at bounding box center [82, 100] width 105 height 11
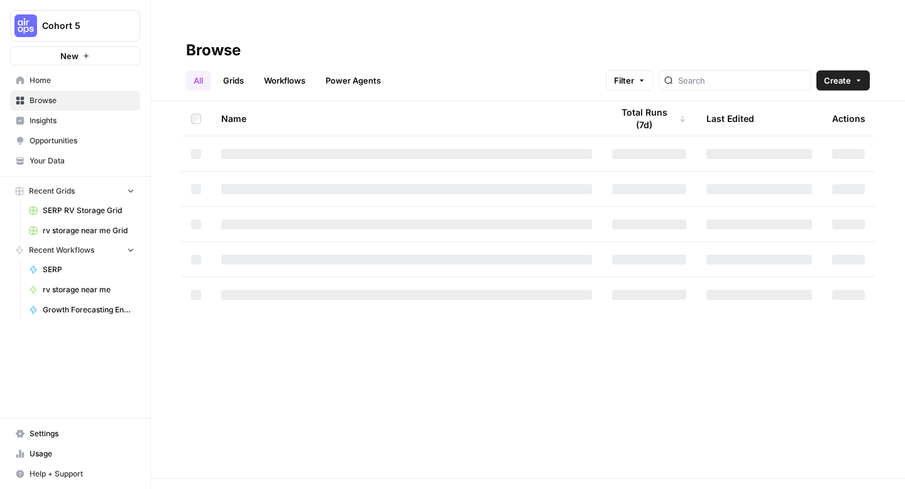
click at [62, 102] on span "Browse" at bounding box center [82, 100] width 105 height 11
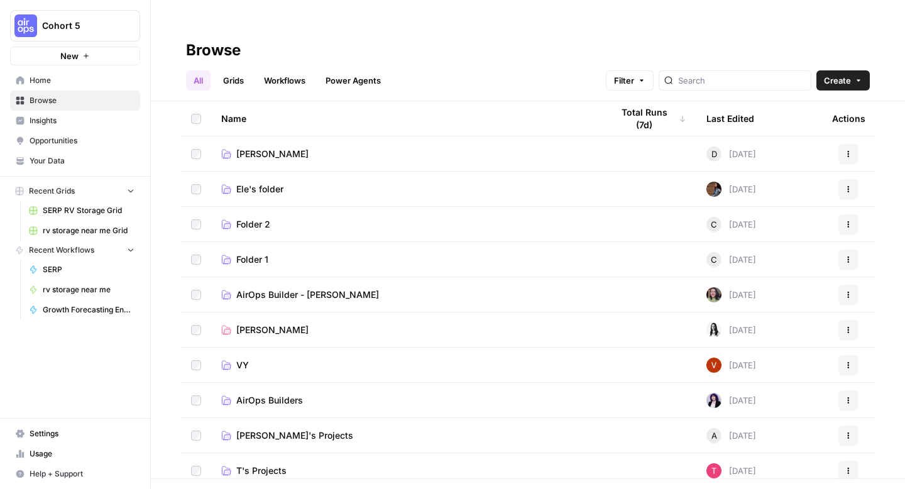
click at [415, 60] on div "All Grids Workflows Power Agents Filter Create" at bounding box center [528, 75] width 684 height 30
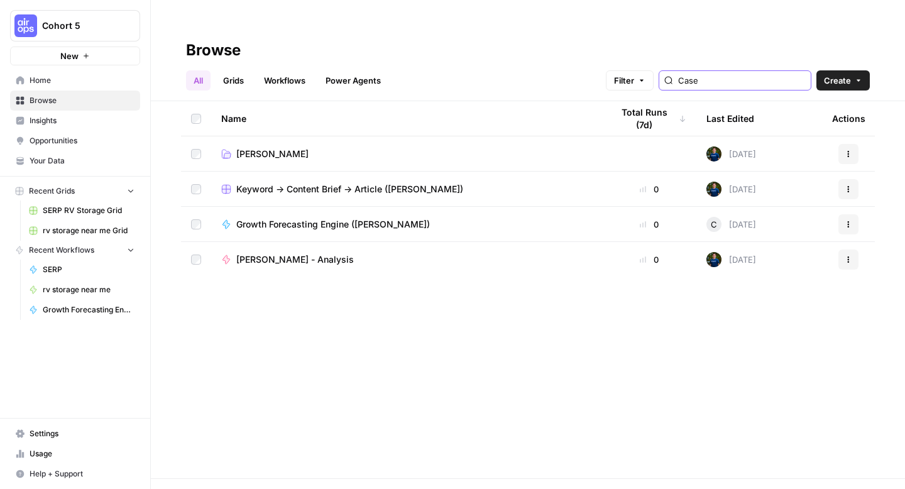
type input "Case"
click at [317, 148] on link "Casey" at bounding box center [406, 154] width 371 height 13
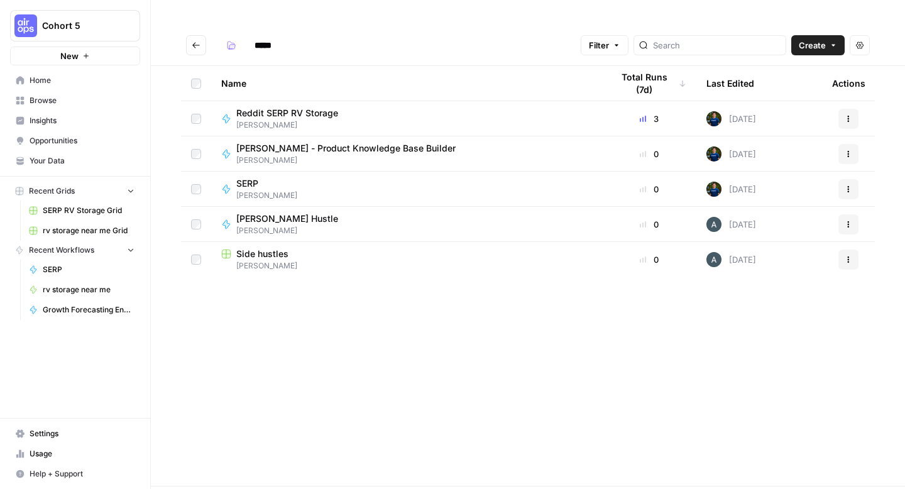
click at [345, 303] on div "Name Total Runs (7d) Last Edited Actions Reddit SERP RV Storage Casey 3 Today A…" at bounding box center [528, 276] width 754 height 420
click at [79, 62] on button "New" at bounding box center [75, 56] width 130 height 19
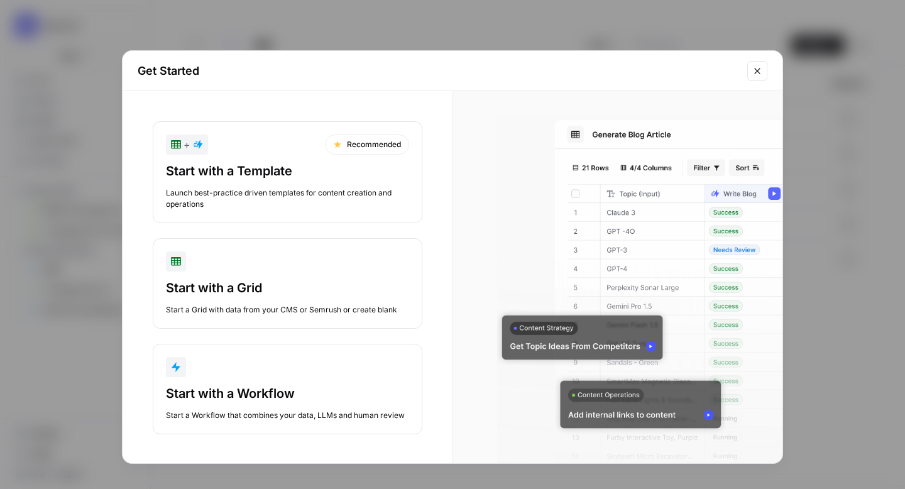
click at [250, 184] on div "Start with a Template Launch best-practice driven templates for content creatio…" at bounding box center [287, 186] width 243 height 48
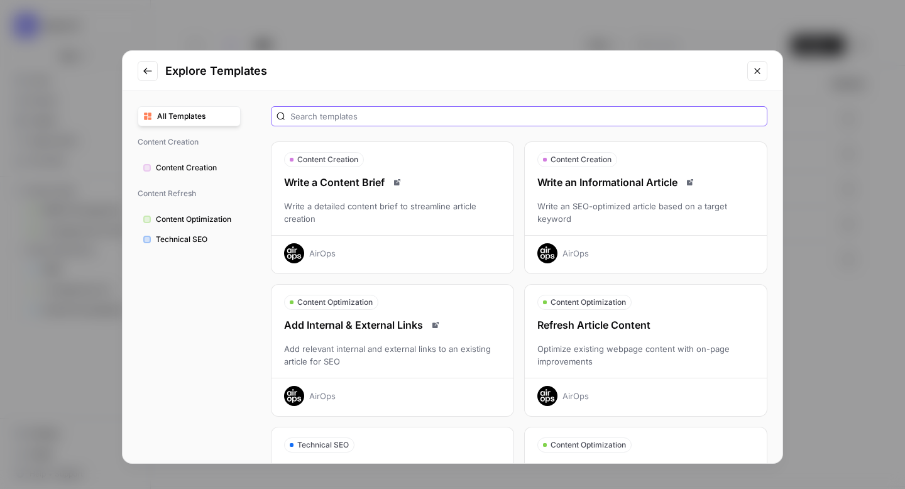
click at [407, 118] on input "text" at bounding box center [526, 116] width 472 height 13
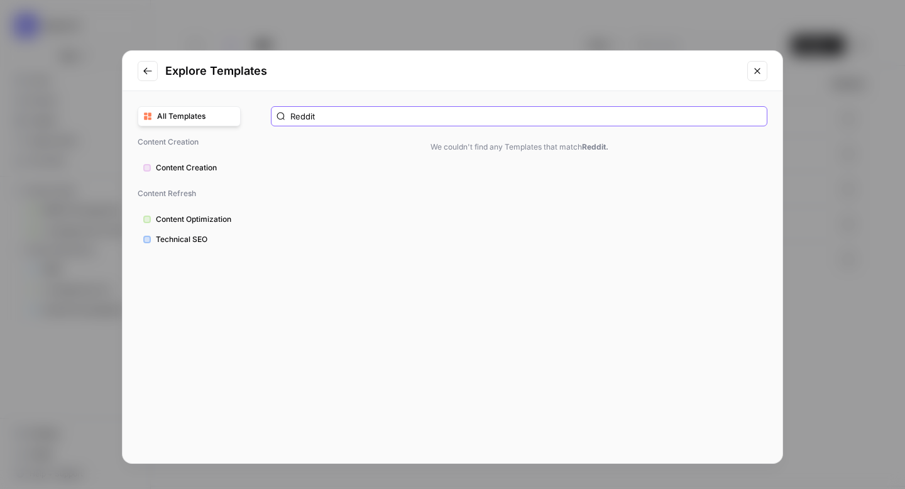
type input "Reddit"
click at [184, 111] on span "All Templates" at bounding box center [196, 116] width 78 height 11
click at [148, 70] on icon "Go to previous step" at bounding box center [147, 70] width 8 height 7
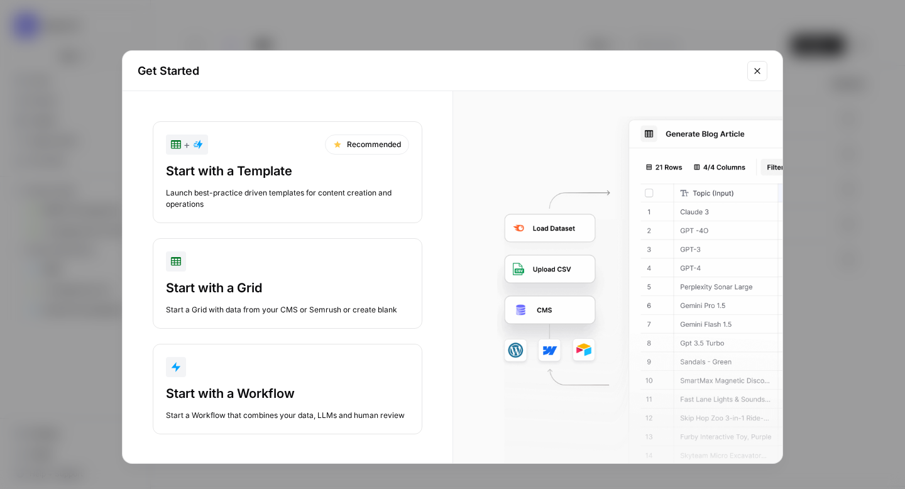
scroll to position [1, 0]
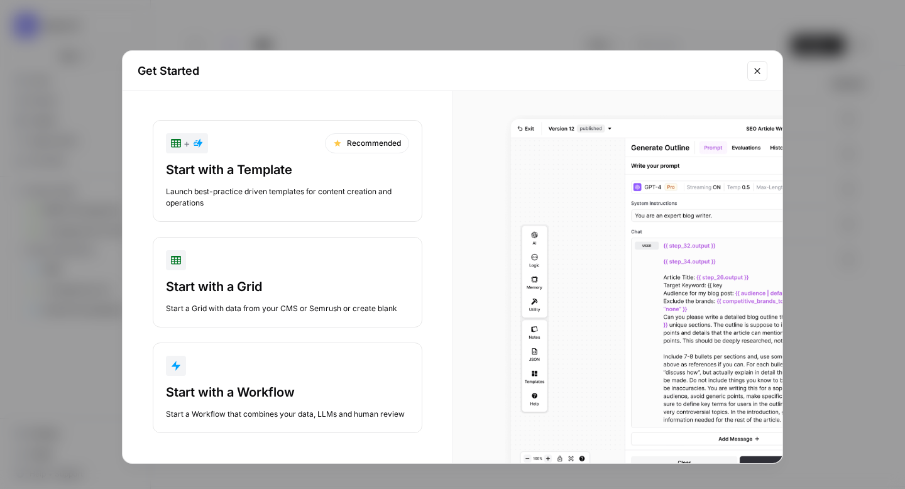
click at [274, 395] on div "Start with a Workflow" at bounding box center [287, 393] width 243 height 18
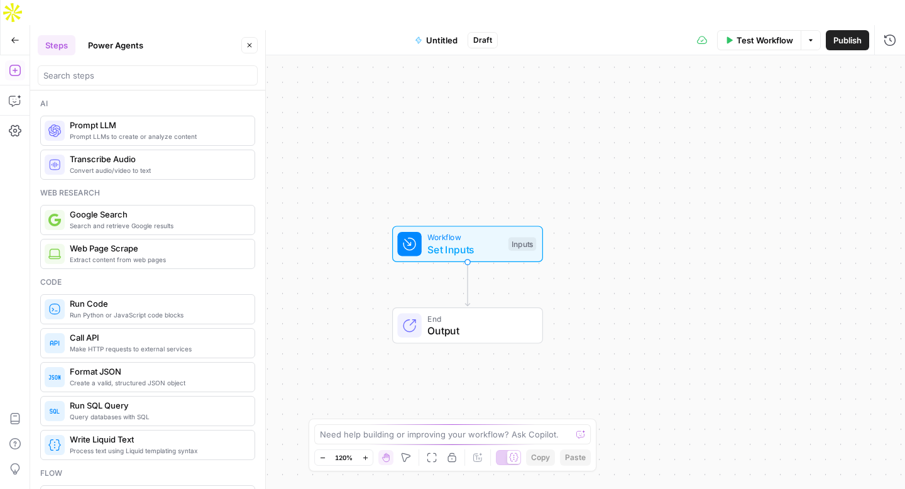
click at [110, 42] on button "Power Agents" at bounding box center [115, 45] width 70 height 20
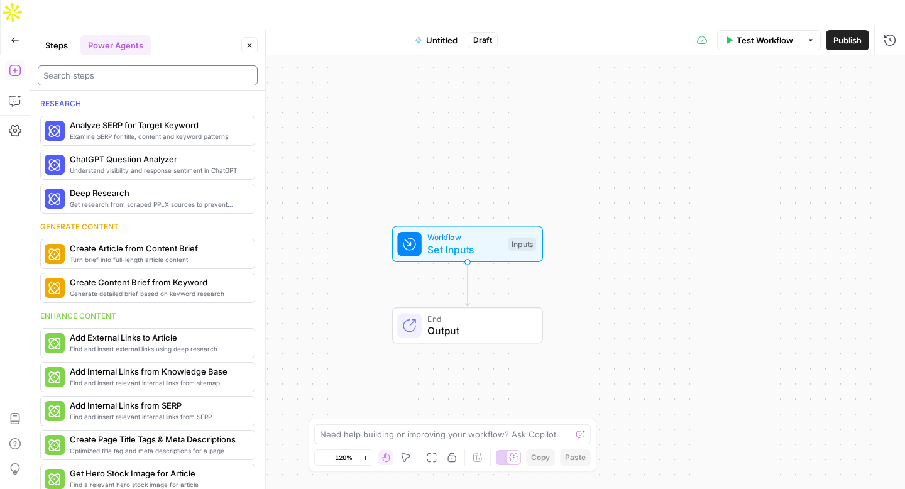
click at [110, 70] on input "search" at bounding box center [147, 75] width 209 height 13
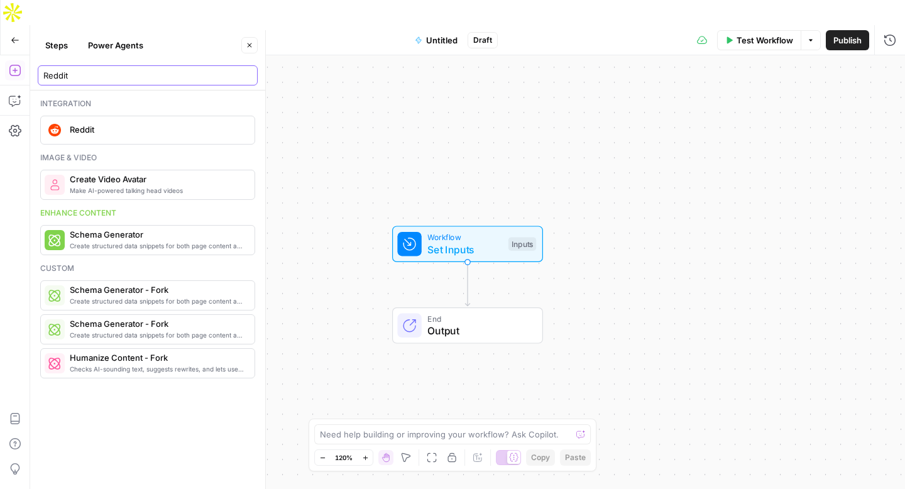
type input "Reddit"
click at [96, 137] on div "Reddit" at bounding box center [147, 130] width 205 height 20
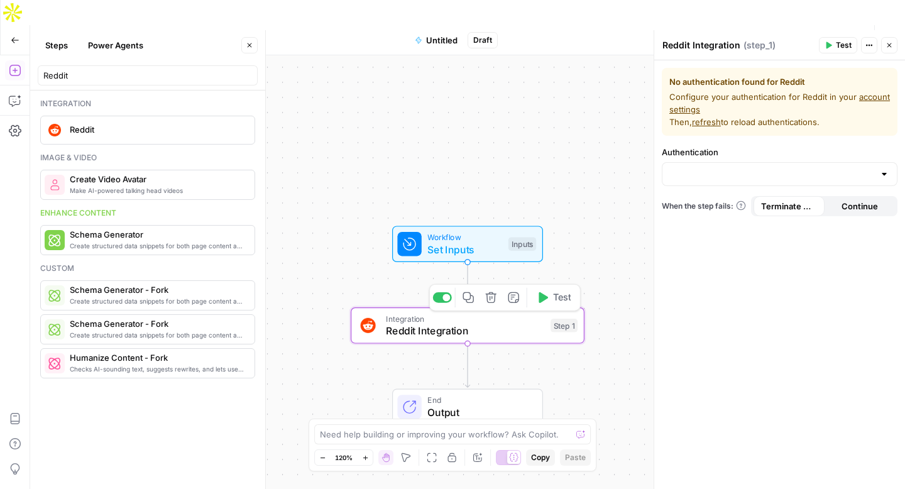
click at [490, 288] on button "Delete step" at bounding box center [491, 297] width 19 height 19
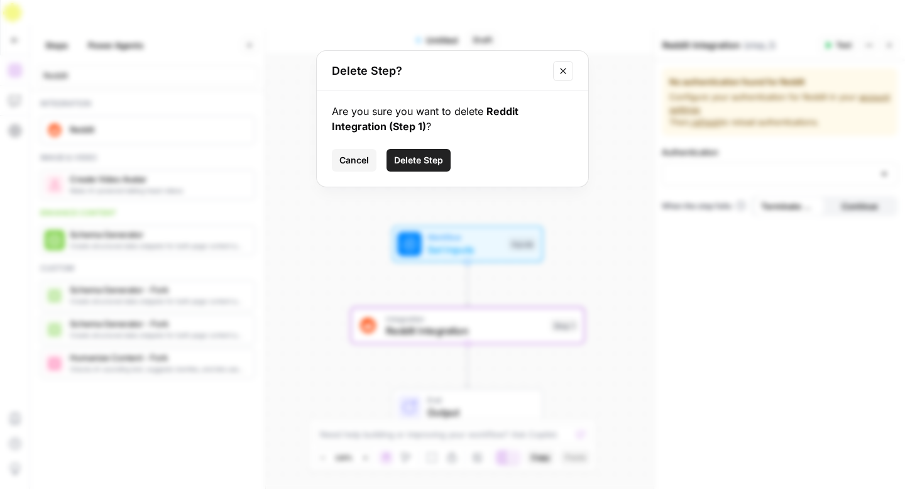
click at [409, 165] on span "Delete Step" at bounding box center [418, 160] width 49 height 13
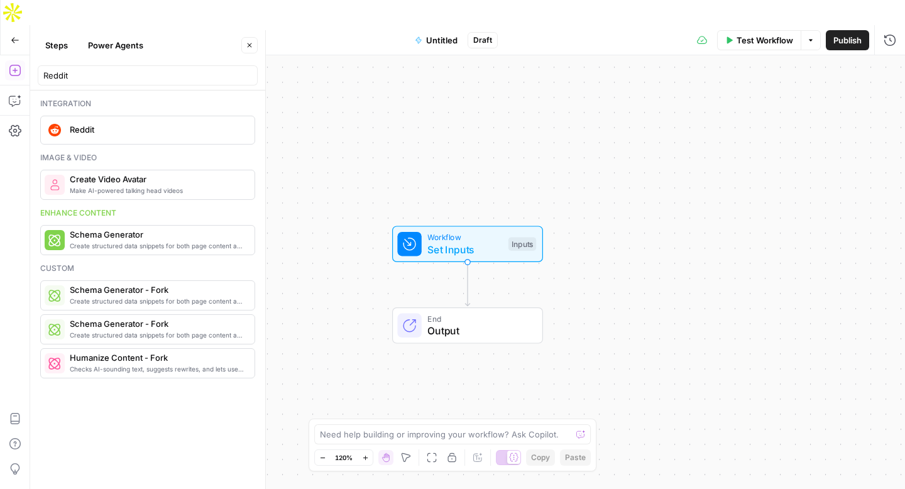
click at [126, 45] on button "Power Agents" at bounding box center [115, 45] width 70 height 20
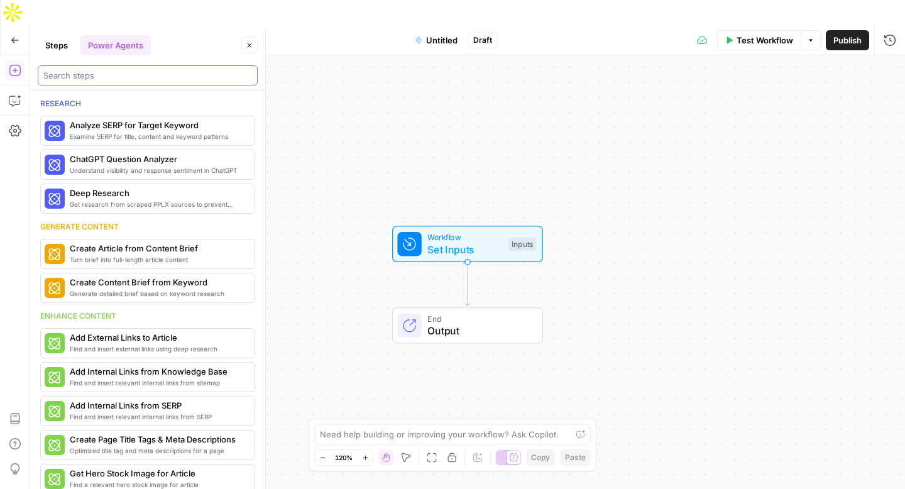
click at [125, 75] on input "search" at bounding box center [147, 75] width 209 height 13
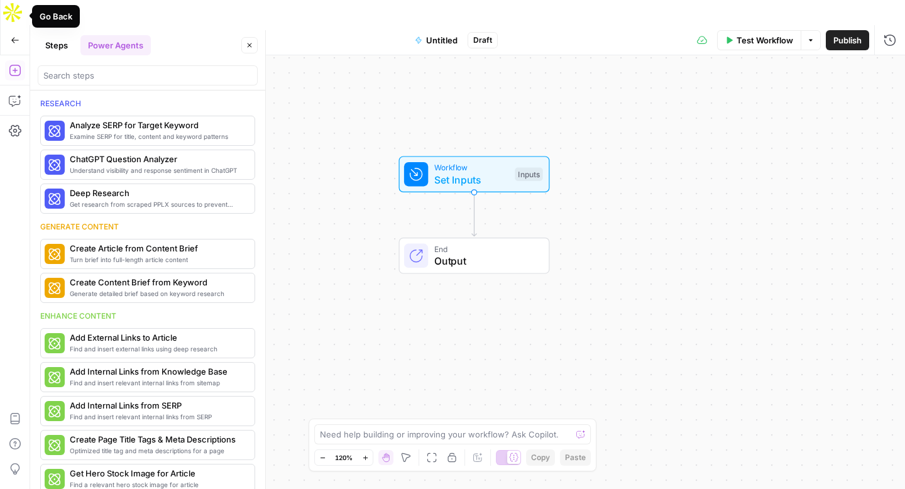
click at [14, 37] on icon "button" at bounding box center [15, 40] width 8 height 6
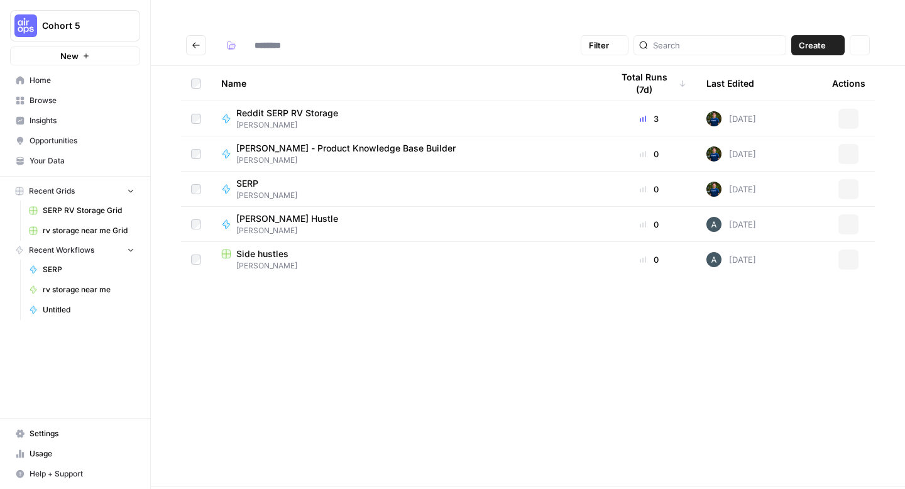
type input "*****"
click at [85, 32] on button "Cohort 5" at bounding box center [75, 25] width 130 height 31
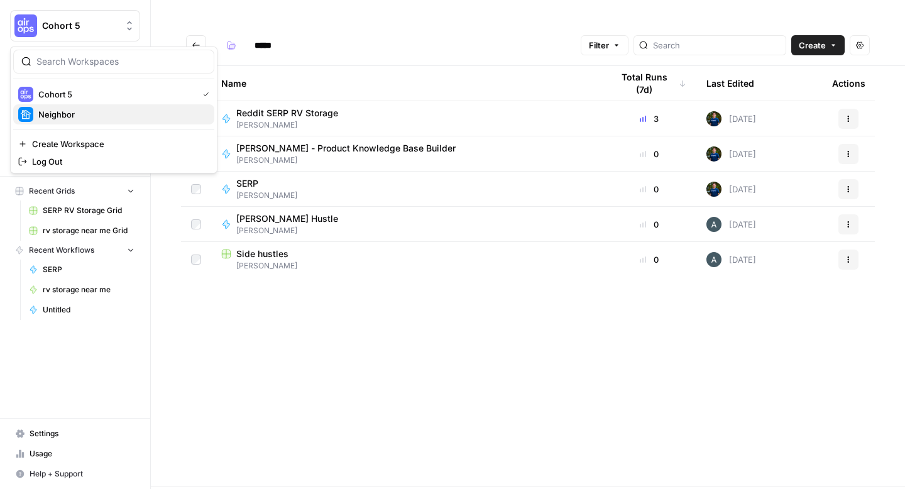
click at [79, 114] on span "Neighbor" at bounding box center [121, 114] width 166 height 13
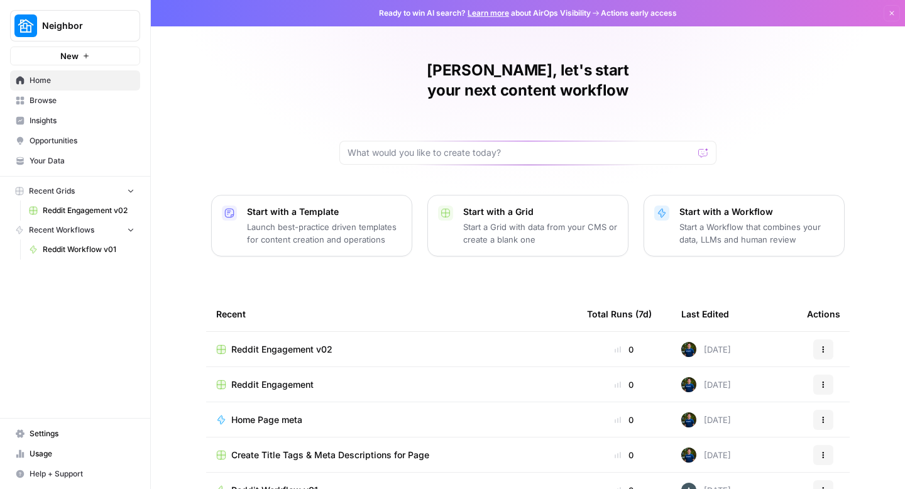
click at [294, 343] on span "Reddit Engagement v02" at bounding box center [281, 349] width 101 height 13
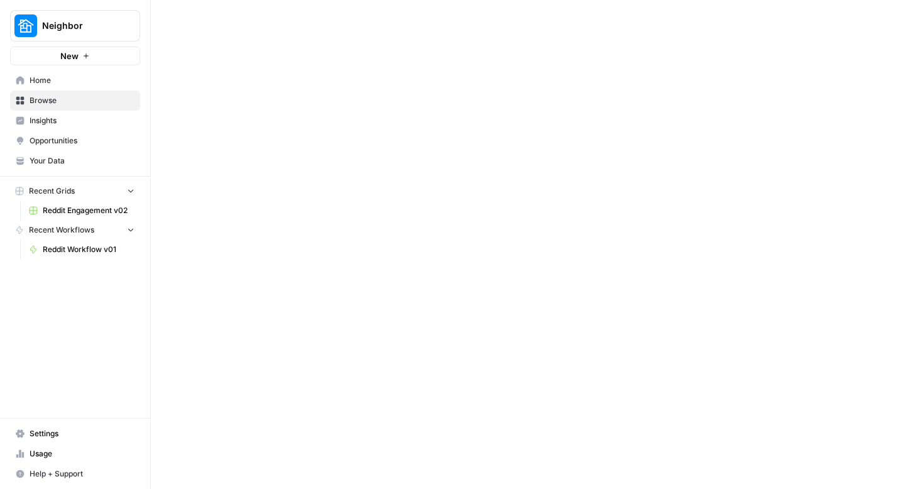
click at [294, 331] on div at bounding box center [528, 244] width 754 height 489
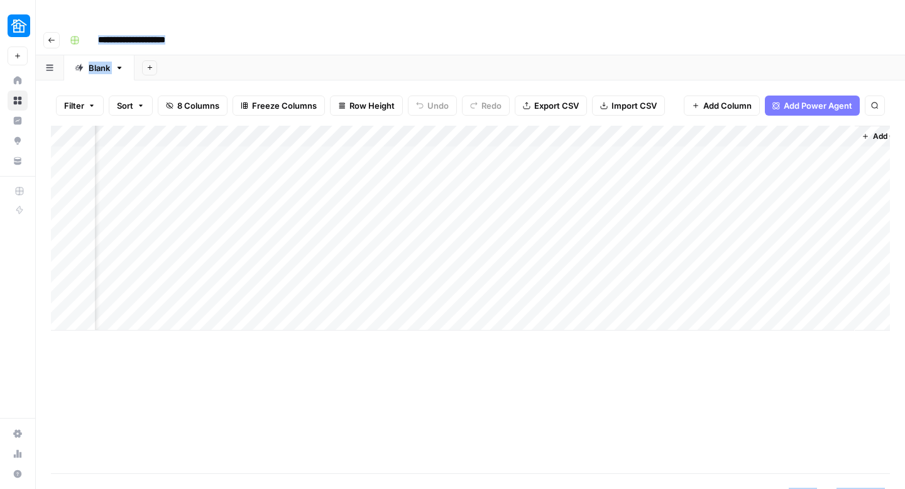
scroll to position [0, 241]
click at [761, 131] on div "Add Column" at bounding box center [470, 228] width 839 height 205
click at [748, 141] on div "Add Column" at bounding box center [470, 228] width 839 height 205
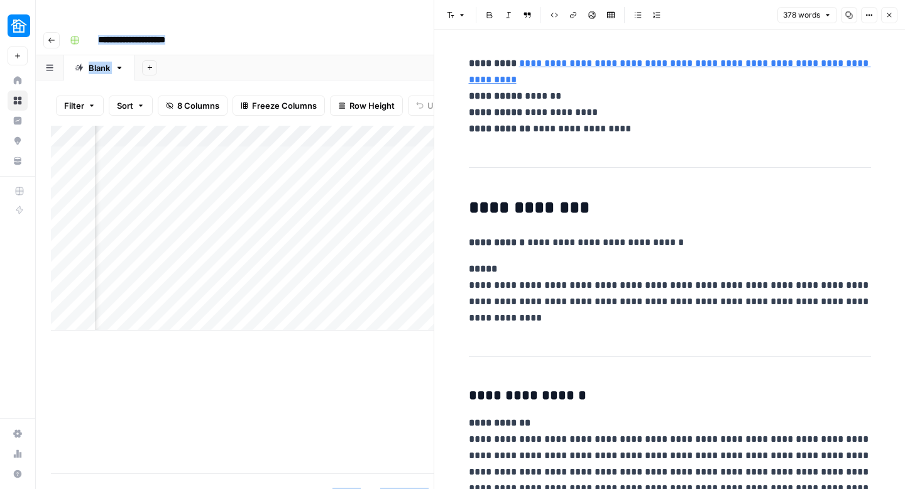
click at [375, 329] on div "Add Column" at bounding box center [242, 300] width 383 height 348
click at [891, 9] on button "Close" at bounding box center [889, 15] width 16 height 16
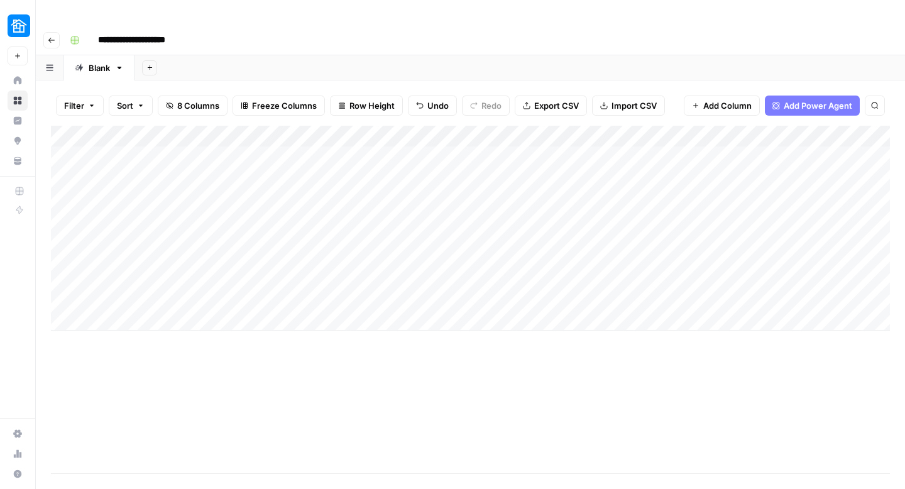
click at [259, 30] on div "**********" at bounding box center [479, 40] width 828 height 20
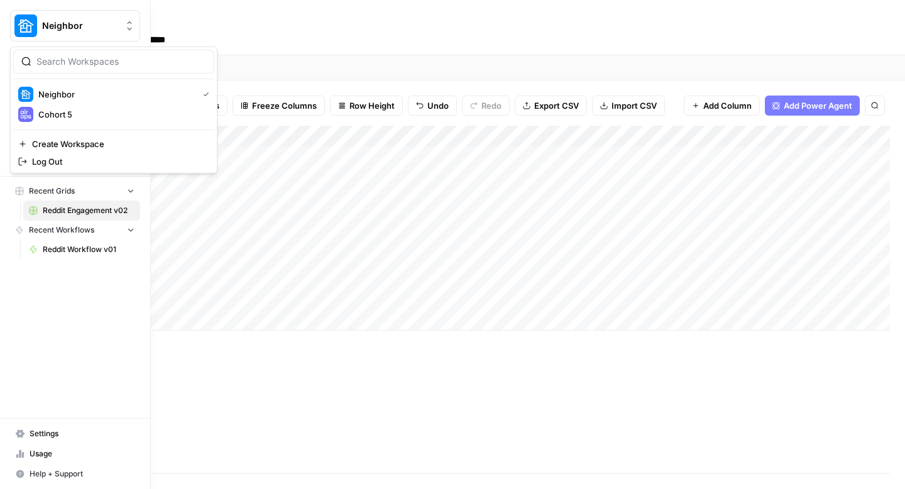
click at [74, 27] on span "Neighbor" at bounding box center [80, 25] width 76 height 13
click at [60, 121] on div "Cohort 5" at bounding box center [113, 114] width 191 height 15
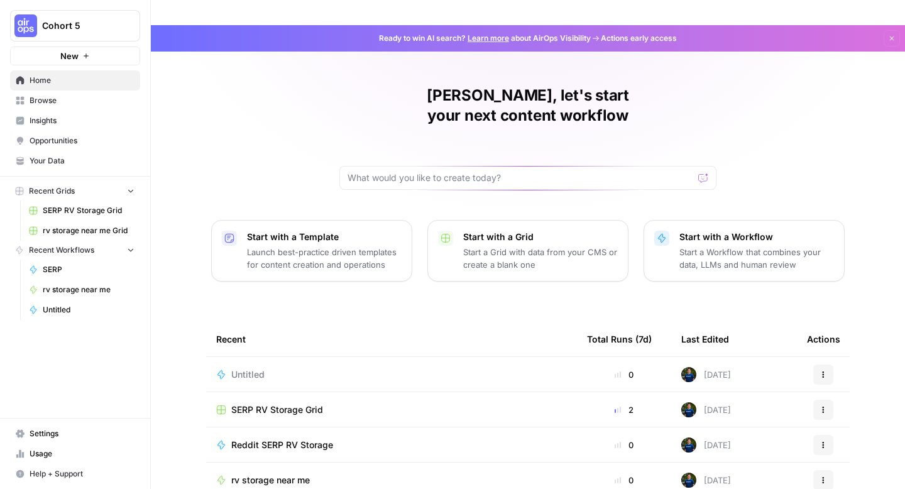
click at [190, 93] on div "[PERSON_NAME], let's start your next content workflow Start with a Template Lau…" at bounding box center [528, 324] width 754 height 599
click at [269, 368] on div "Untitled" at bounding box center [252, 374] width 43 height 13
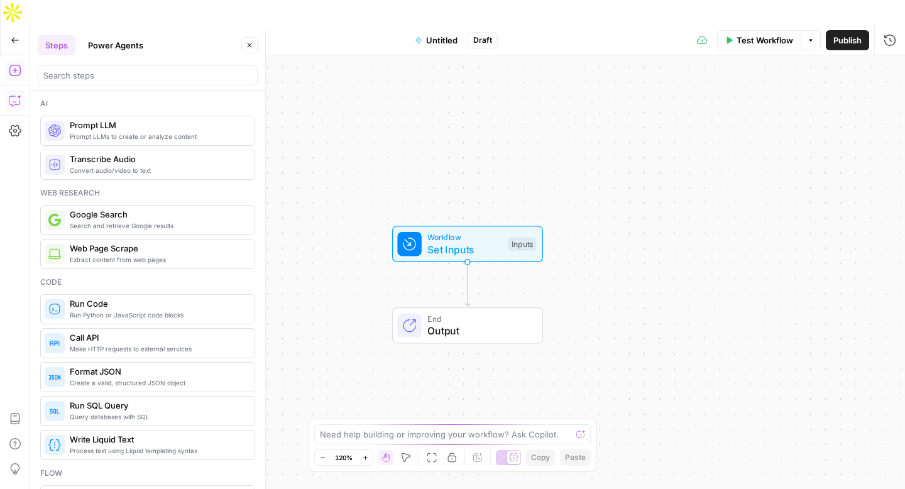
click at [18, 94] on icon "button" at bounding box center [15, 100] width 13 height 13
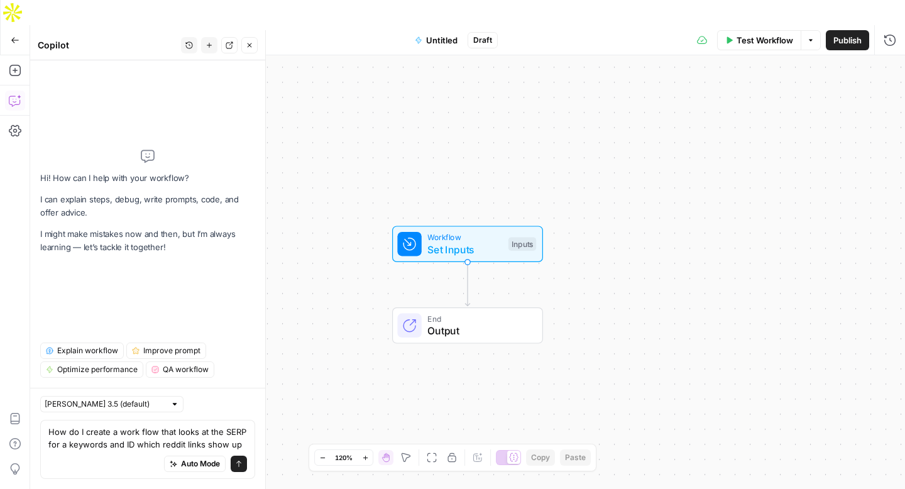
type textarea "How do I create a work flow that looks at the SERP for a keywords and ID which …"
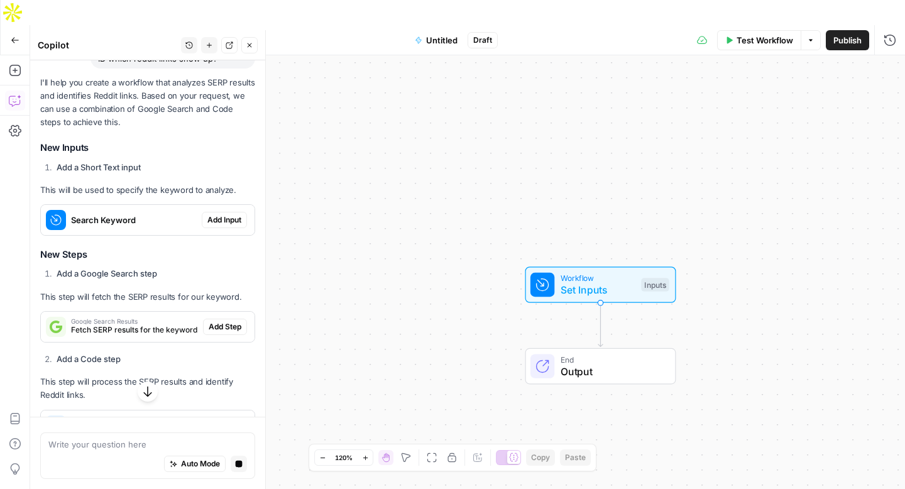
scroll to position [143, 0]
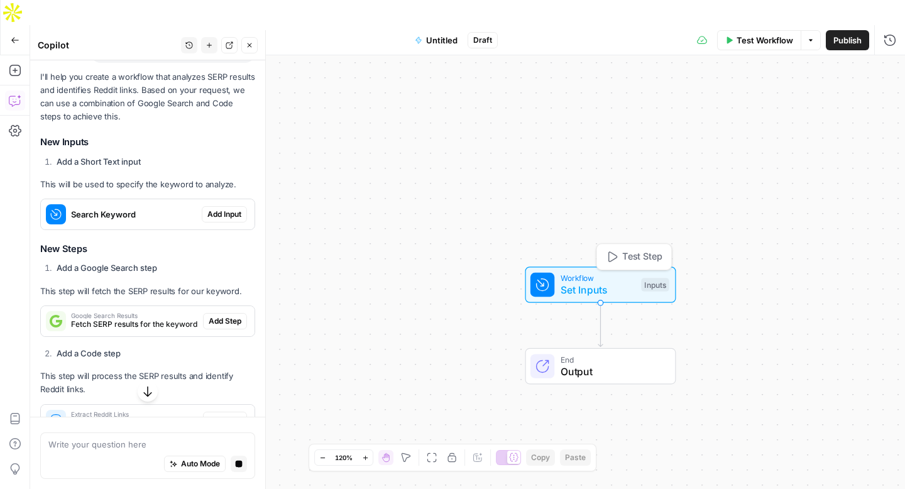
click at [649, 278] on div "Inputs" at bounding box center [655, 285] width 28 height 14
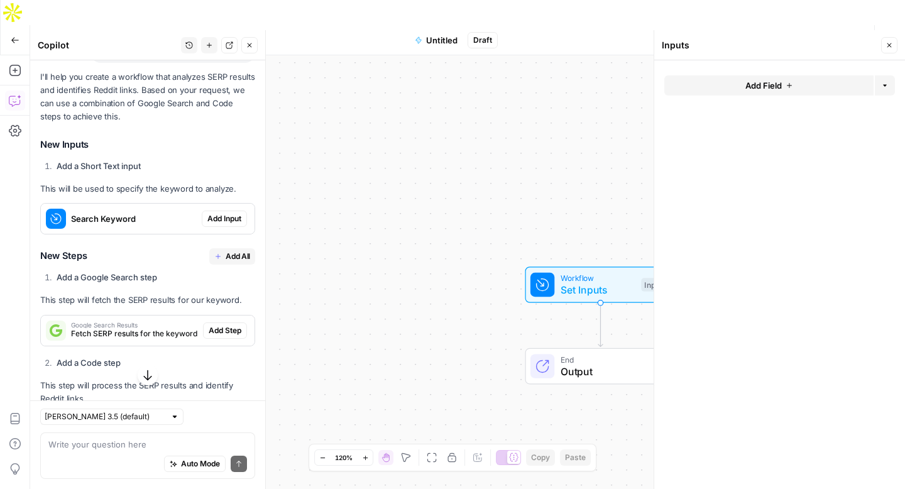
click at [759, 81] on span "Add Field" at bounding box center [764, 85] width 36 height 13
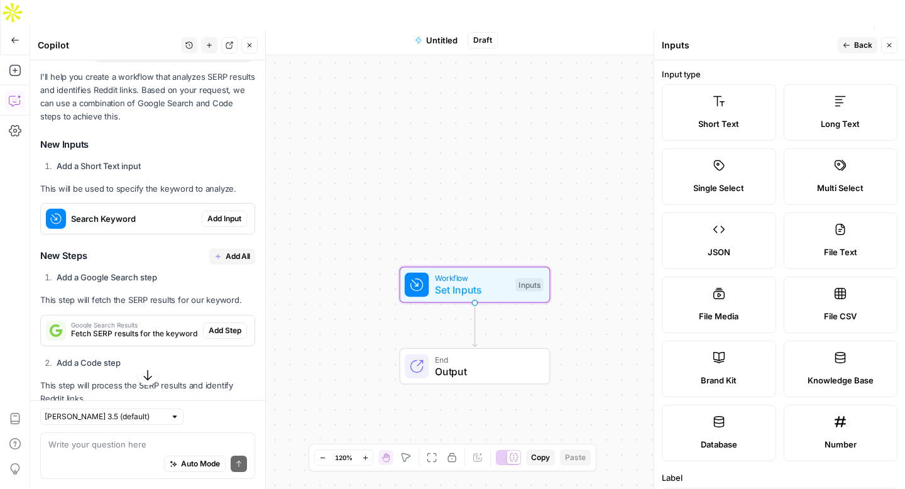
click at [211, 218] on span "Add Input" at bounding box center [224, 218] width 34 height 11
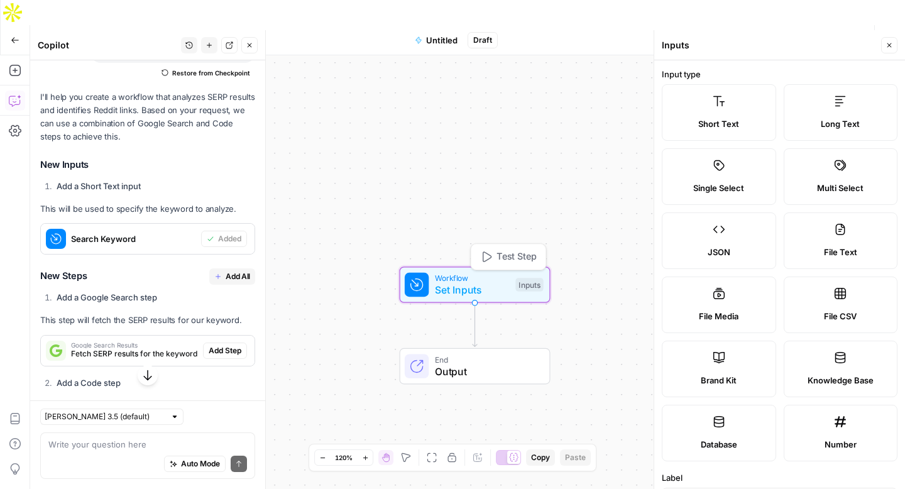
click at [477, 282] on span "Set Inputs" at bounding box center [472, 289] width 75 height 15
click at [889, 41] on icon "button" at bounding box center [890, 45] width 8 height 8
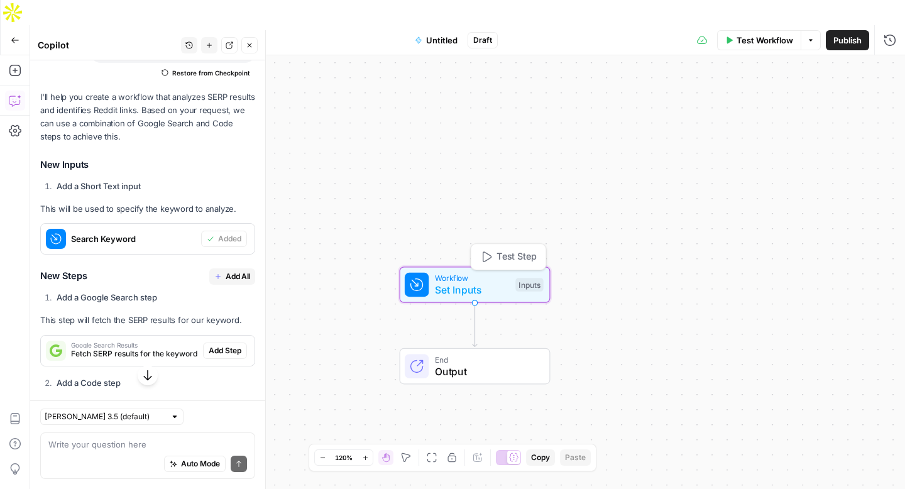
click at [451, 282] on span "Set Inputs" at bounding box center [472, 289] width 75 height 15
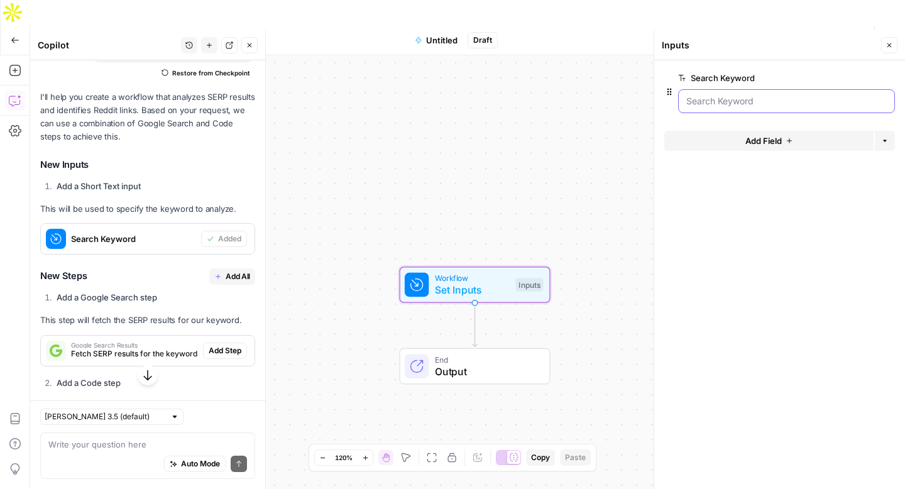
click at [736, 104] on Keyword "Search Keyword" at bounding box center [787, 101] width 201 height 13
click at [827, 107] on Keyword "Search Keyword" at bounding box center [787, 101] width 201 height 13
click at [810, 99] on Keyword "Search Keyword" at bounding box center [787, 101] width 201 height 13
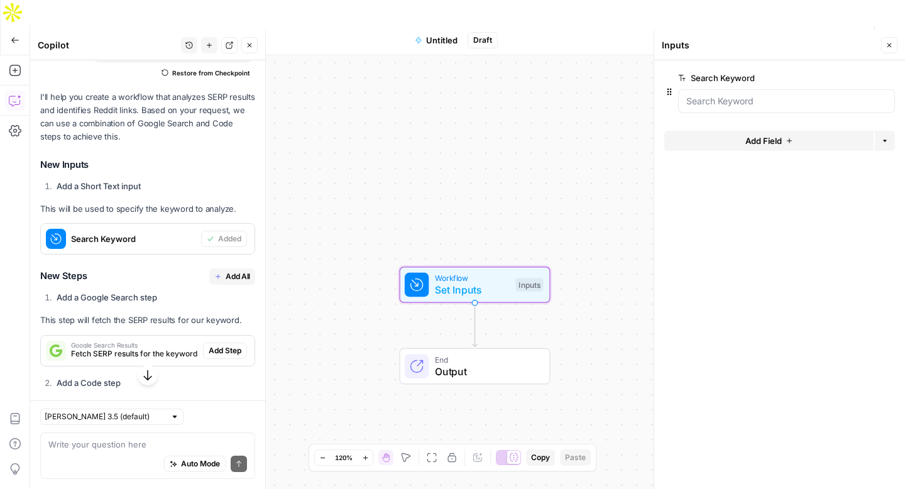
click at [871, 80] on icon "button" at bounding box center [869, 78] width 7 height 6
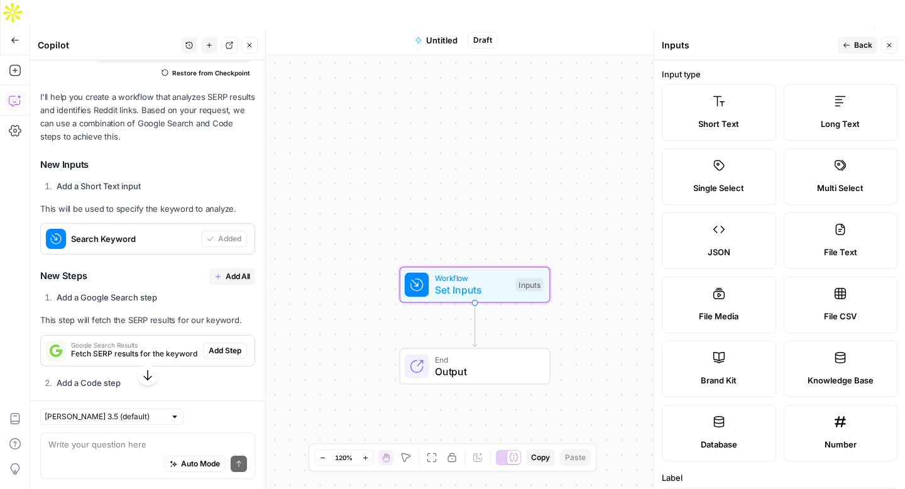
click at [859, 45] on span "Back" at bounding box center [863, 45] width 18 height 11
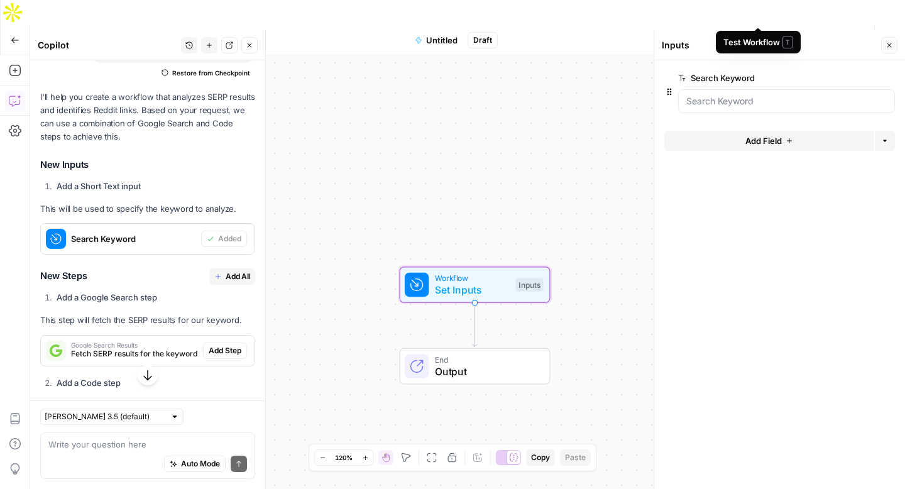
click at [749, 30] on button "Test Workflow" at bounding box center [759, 40] width 84 height 20
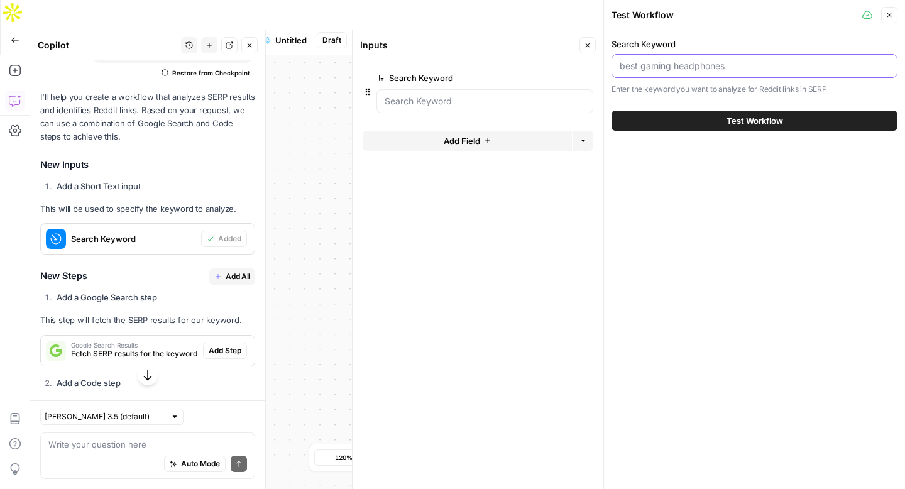
click at [675, 69] on input "Search Keyword" at bounding box center [752, 66] width 265 height 13
type input "RV storage"
click at [708, 126] on button "Test Workflow" at bounding box center [755, 121] width 286 height 20
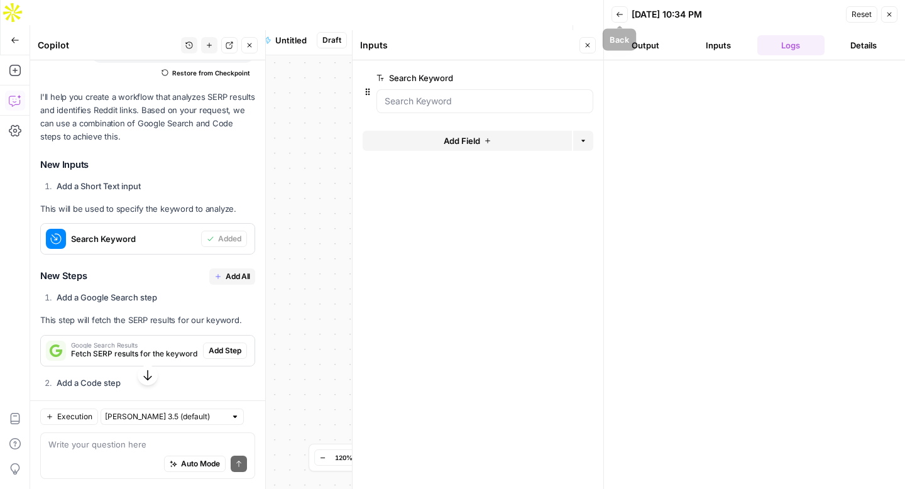
click at [616, 16] on icon "button" at bounding box center [620, 15] width 8 height 8
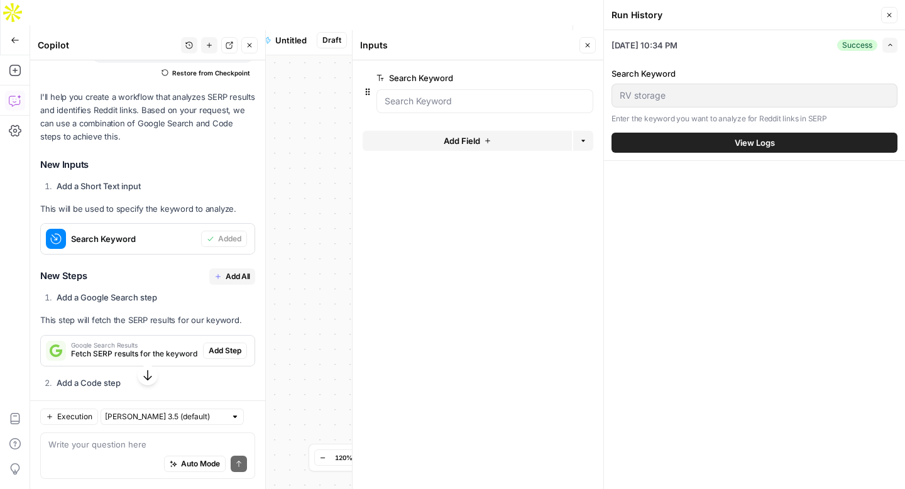
click at [891, 9] on button "Close" at bounding box center [889, 15] width 16 height 16
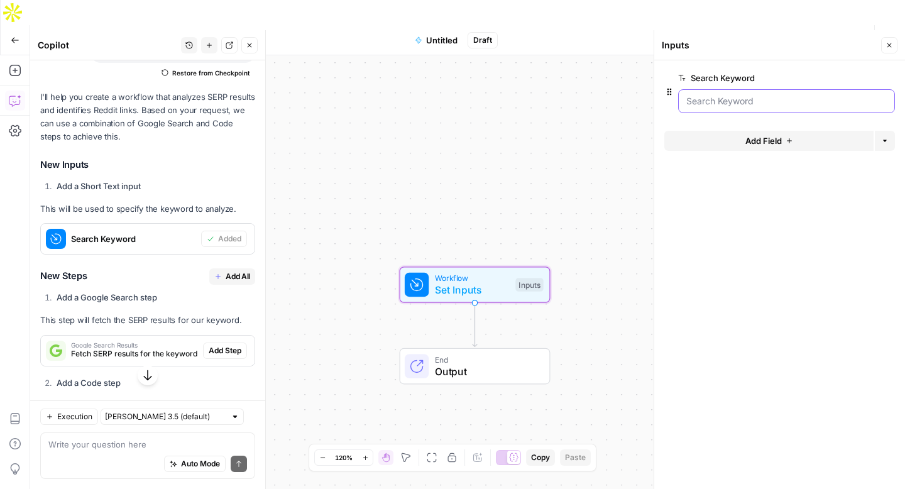
click at [714, 104] on Keyword "Search Keyword" at bounding box center [787, 101] width 201 height 13
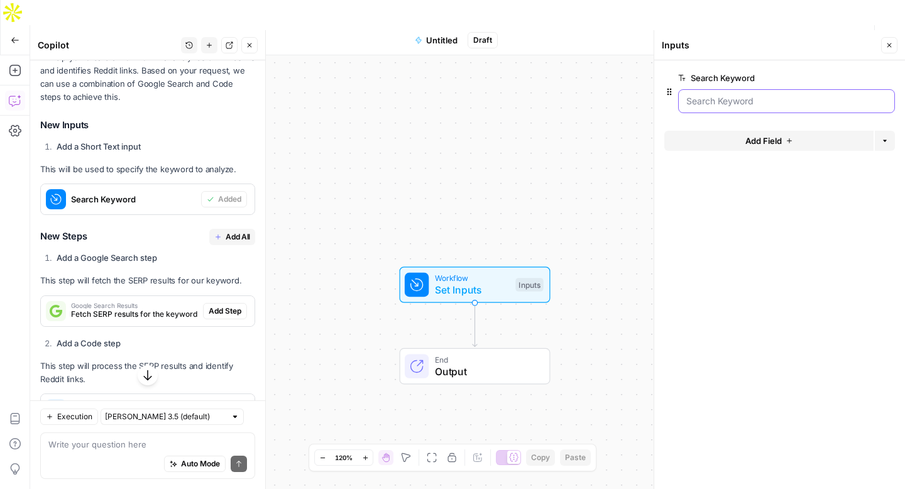
scroll to position [202, 0]
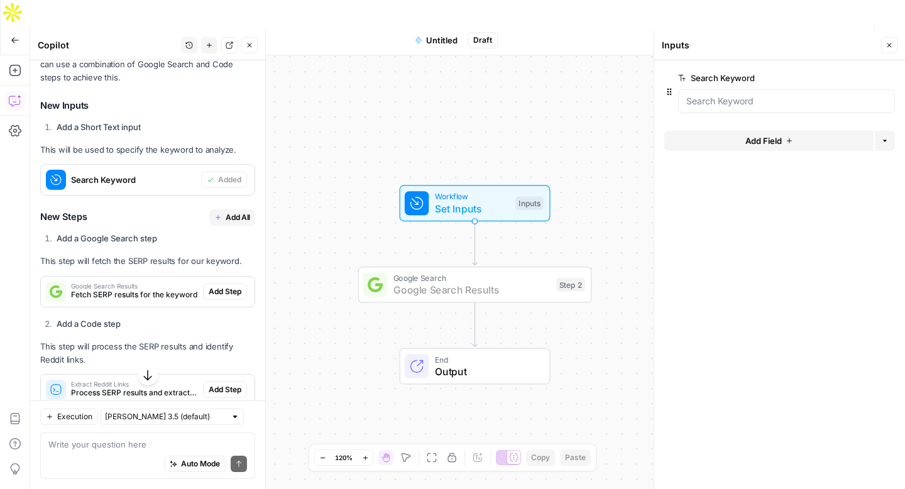
click at [214, 289] on span "Add Step" at bounding box center [225, 291] width 33 height 11
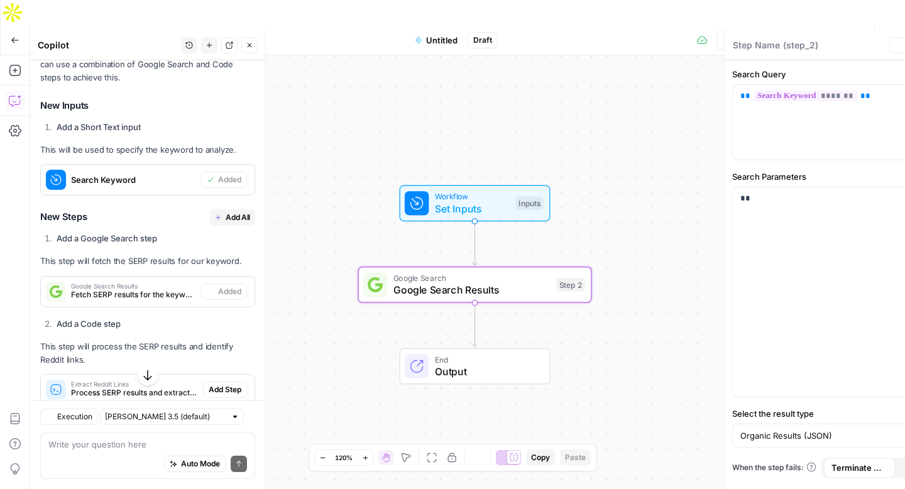
type textarea "Google Search Results"
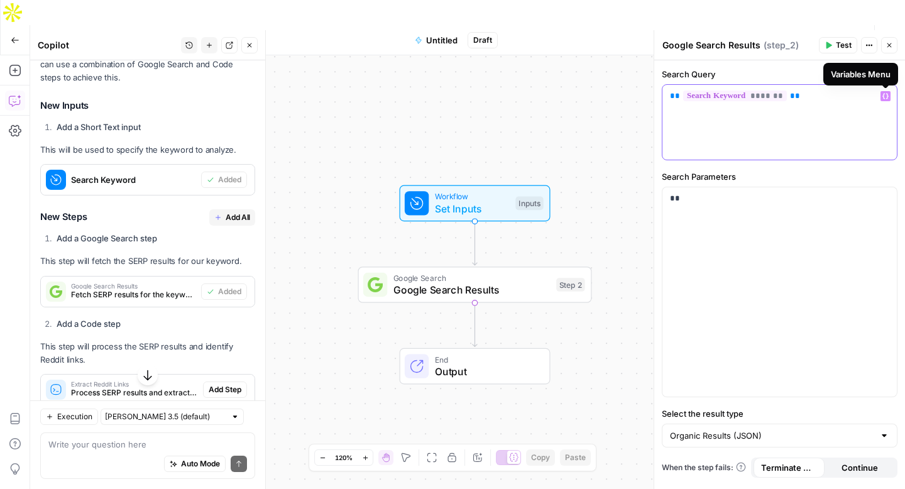
click at [883, 99] on icon "button" at bounding box center [886, 96] width 6 height 6
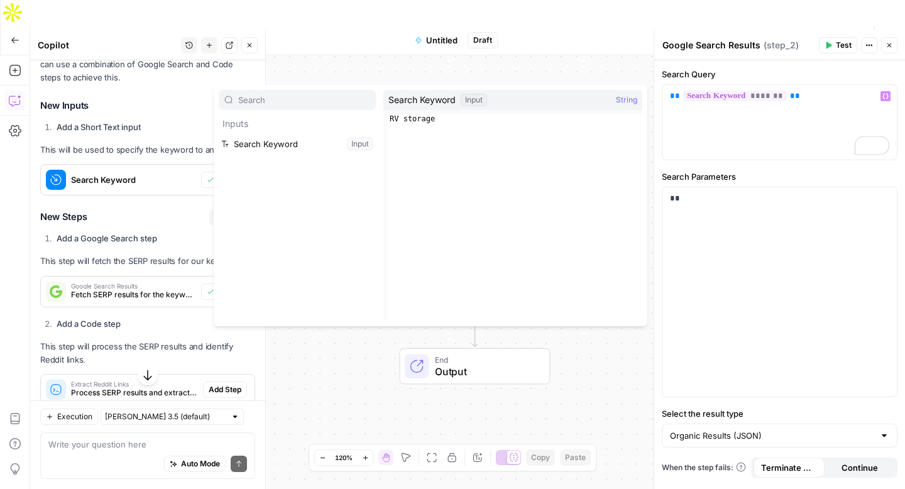
type textarea "**********"
click at [409, 118] on div "RV storage" at bounding box center [514, 228] width 255 height 228
click at [302, 148] on button "Select variable Search Keyword" at bounding box center [297, 144] width 157 height 20
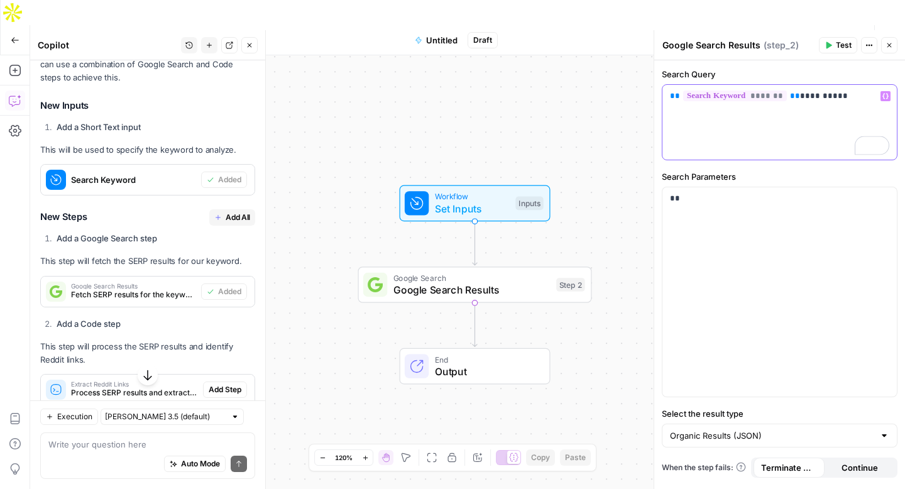
click at [759, 97] on span "*******" at bounding box center [735, 96] width 104 height 11
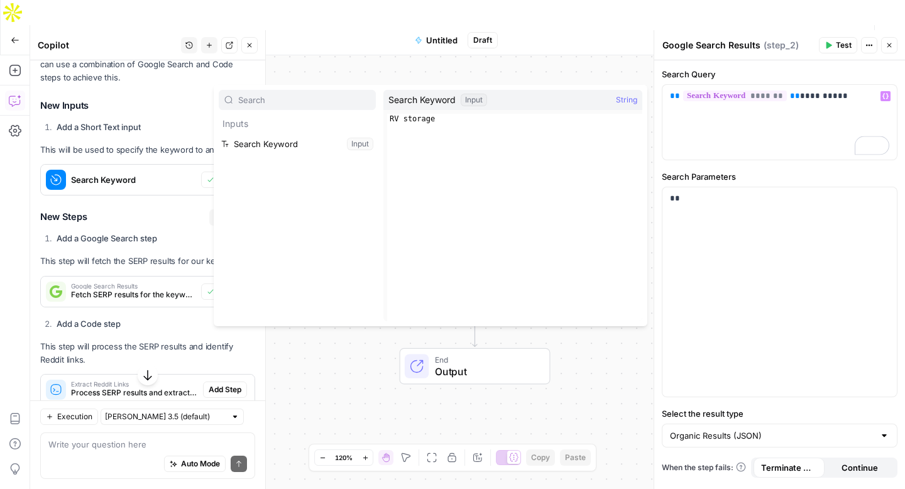
type textarea "**********"
click at [419, 121] on div "RV storage" at bounding box center [514, 228] width 255 height 228
click at [811, 135] on div "**********" at bounding box center [780, 122] width 235 height 75
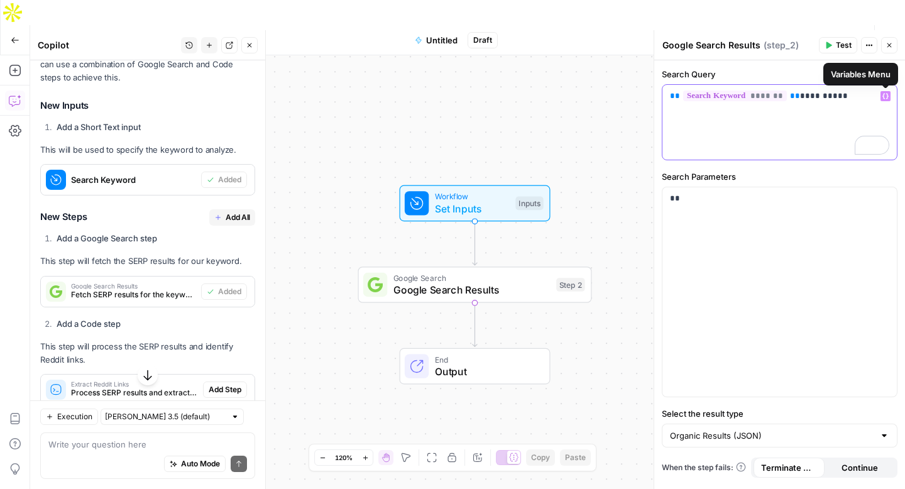
click at [886, 93] on icon "button" at bounding box center [886, 96] width 6 height 6
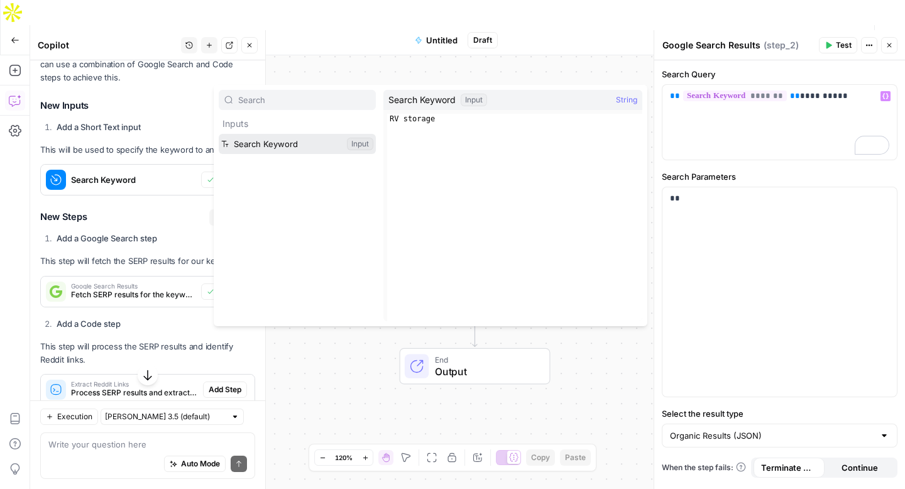
click at [280, 145] on button "Select variable Search Keyword" at bounding box center [297, 144] width 157 height 20
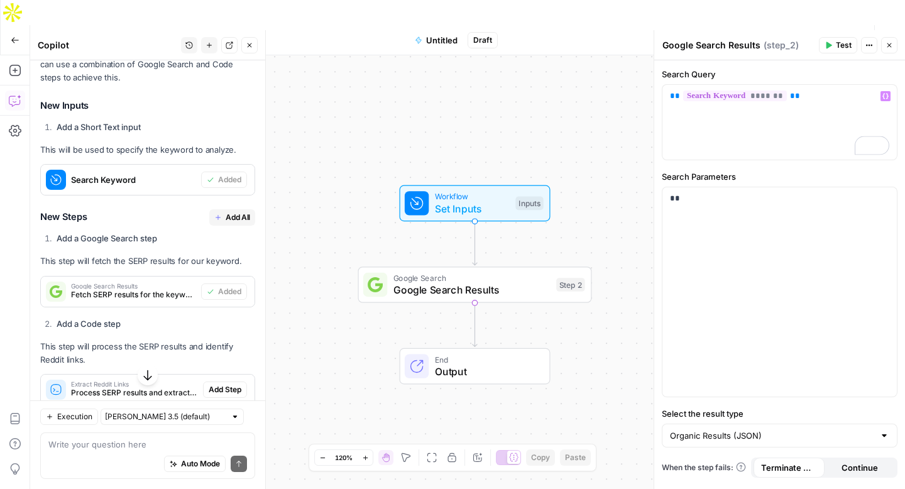
click at [611, 205] on div "Workflow Set Inputs Inputs Google Search Google Search Results Step 2 End Output" at bounding box center [467, 284] width 875 height 459
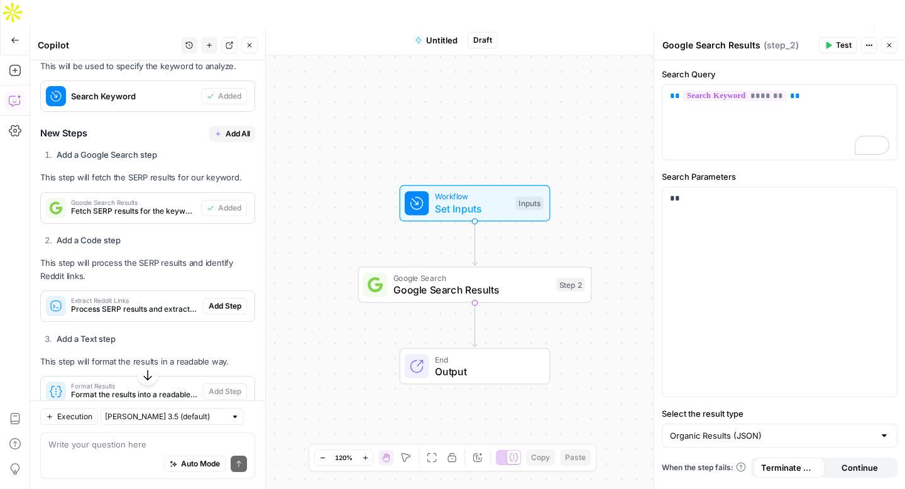
scroll to position [292, 0]
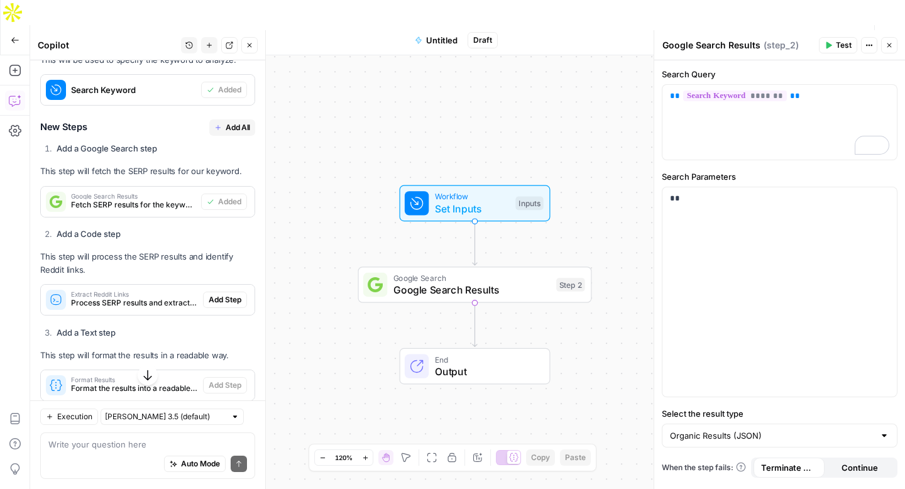
drag, startPoint x: 41, startPoint y: 259, endPoint x: 197, endPoint y: 263, distance: 155.3
click at [197, 263] on p "This step will process the SERP results and identify Reddit links." at bounding box center [147, 263] width 215 height 26
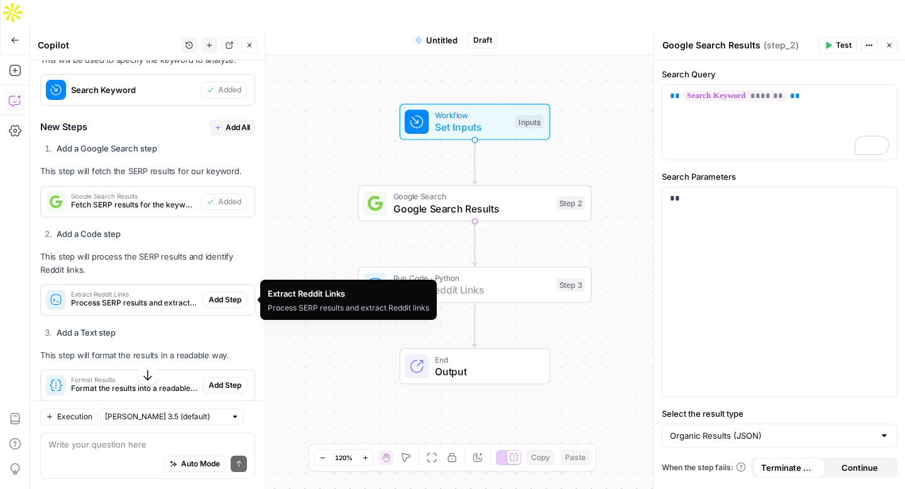
click at [216, 297] on span "Add Step" at bounding box center [225, 299] width 33 height 11
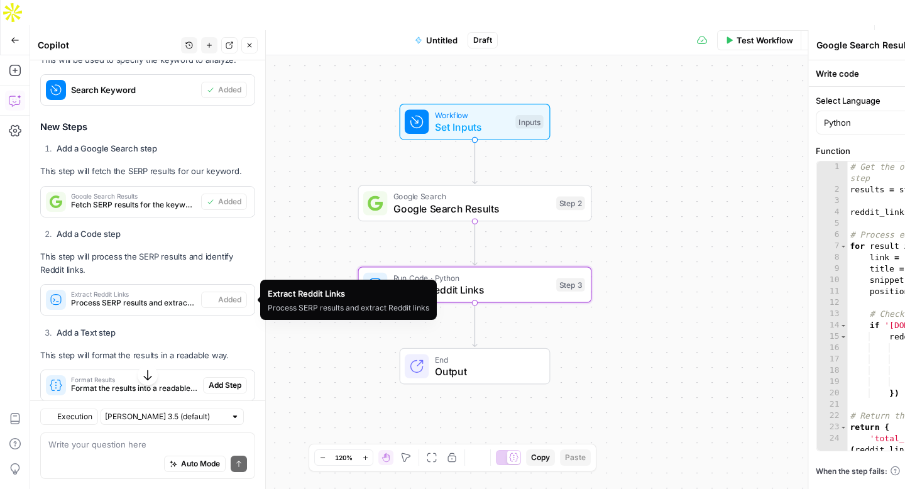
type textarea "Extract Reddit Links"
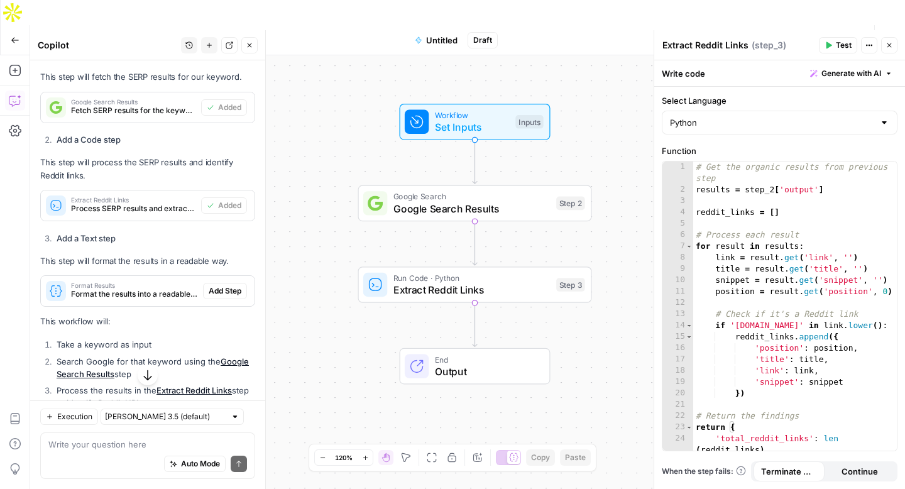
scroll to position [397, 0]
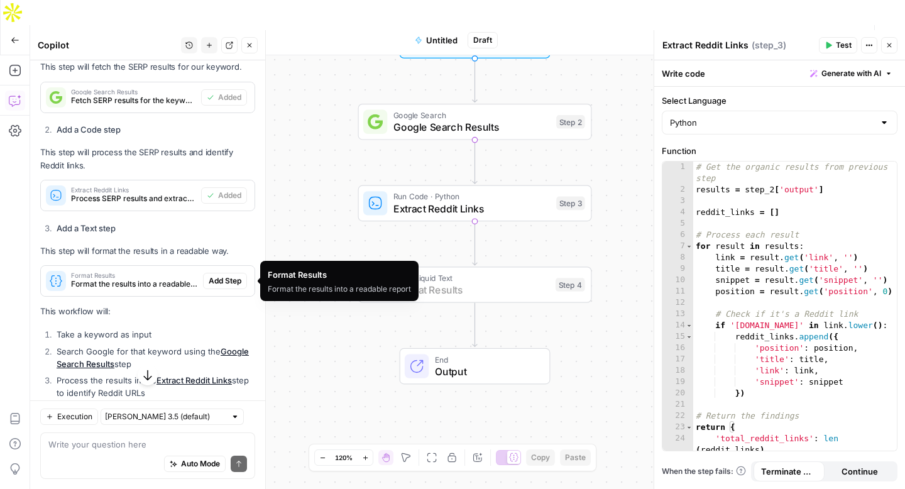
click at [232, 287] on button "Add Step" at bounding box center [225, 281] width 44 height 16
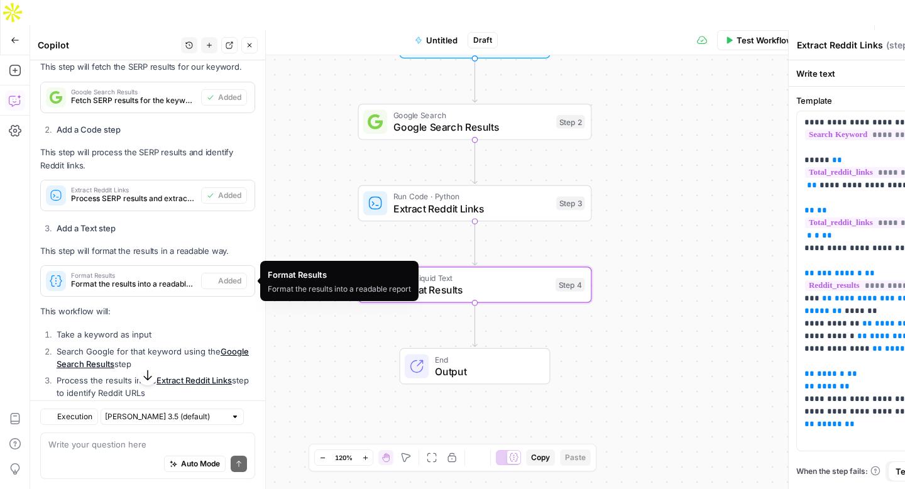
type textarea "Format Results"
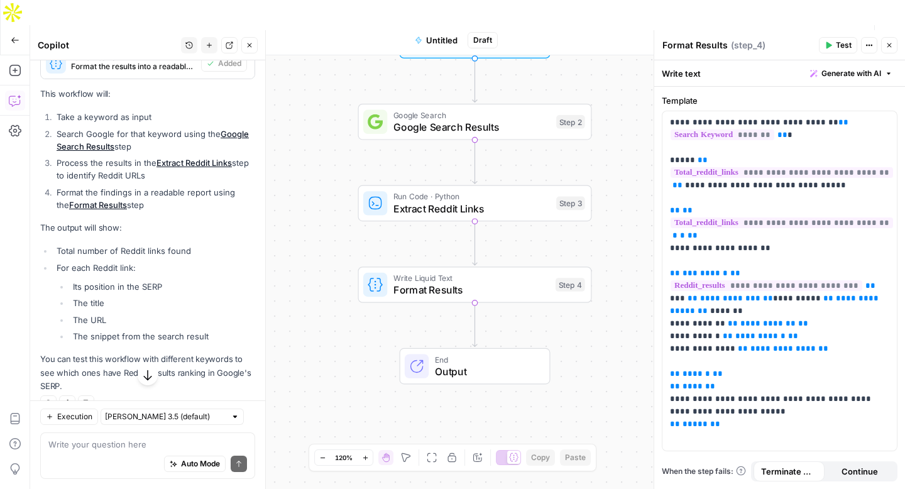
scroll to position [623, 0]
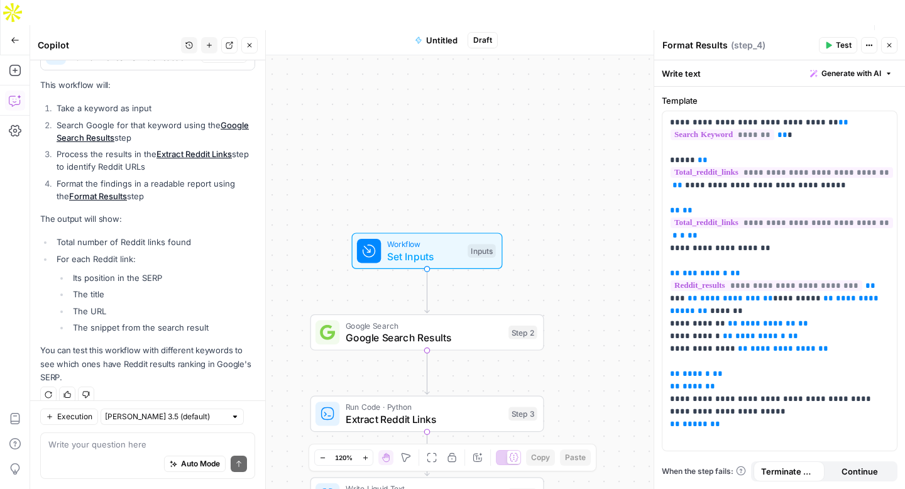
click at [831, 40] on button "Test" at bounding box center [838, 45] width 38 height 16
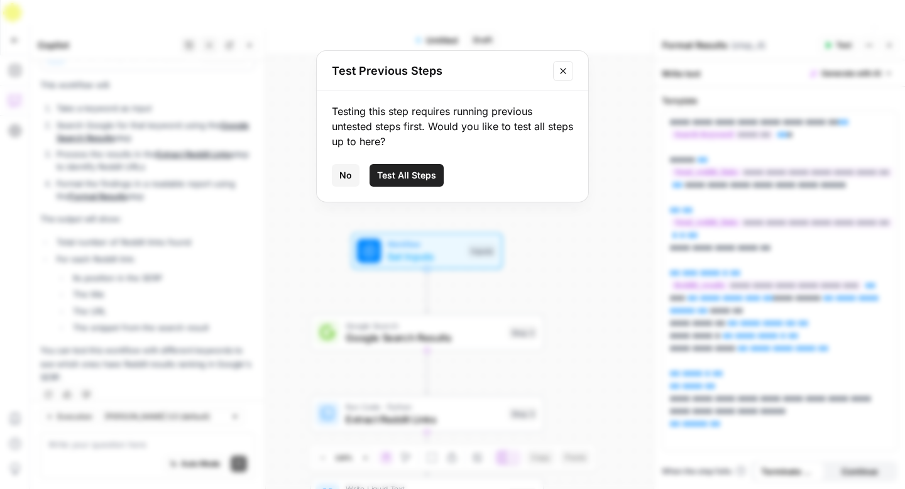
click at [402, 178] on span "Test All Steps" at bounding box center [406, 175] width 59 height 13
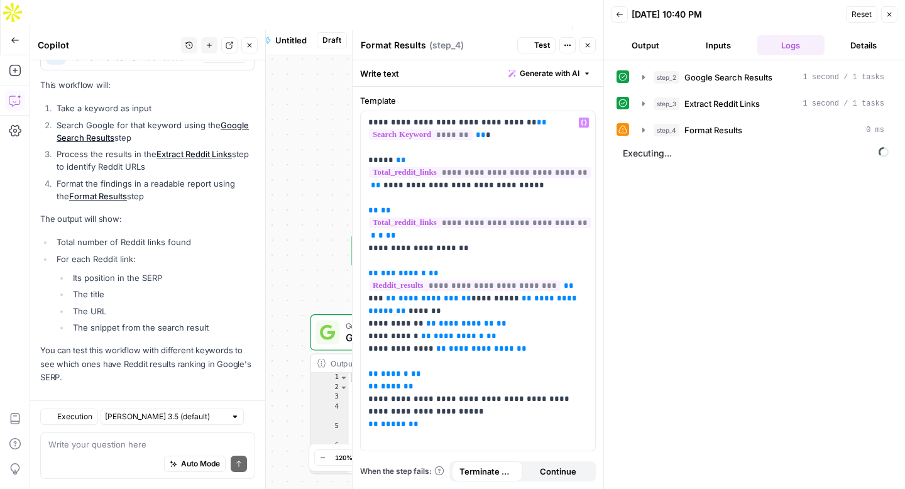
scroll to position [623, 0]
click at [584, 45] on icon "button" at bounding box center [588, 45] width 8 height 8
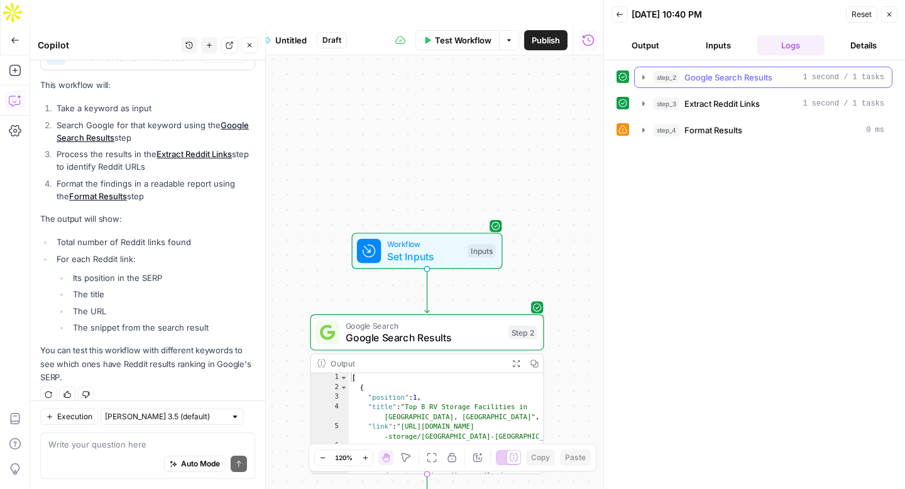
click at [713, 88] on div "step_2 Google Search Results 1 second / 1 tasks step_3 Extract Reddit Links 1 s…" at bounding box center [755, 104] width 276 height 74
click at [711, 130] on span "Format Results" at bounding box center [714, 130] width 58 height 13
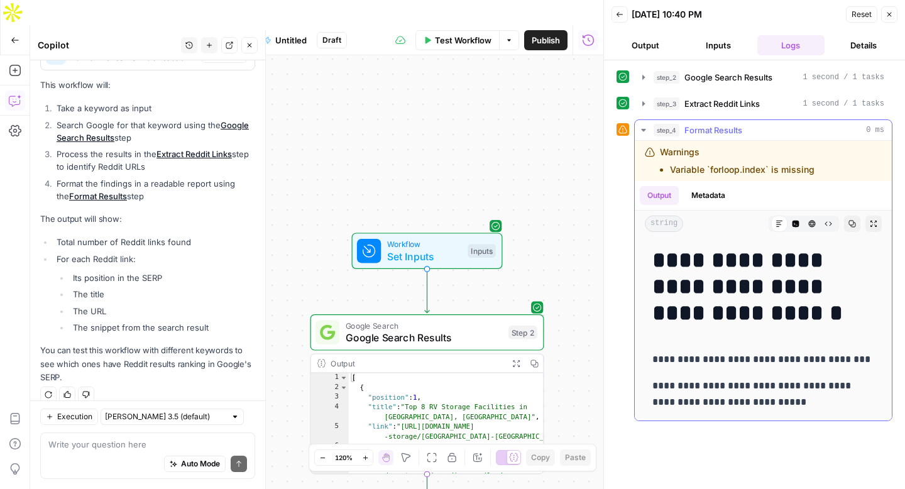
click at [717, 167] on li "Variable `forloop.index` is missing" at bounding box center [742, 169] width 145 height 13
